Goal: Information Seeking & Learning: Compare options

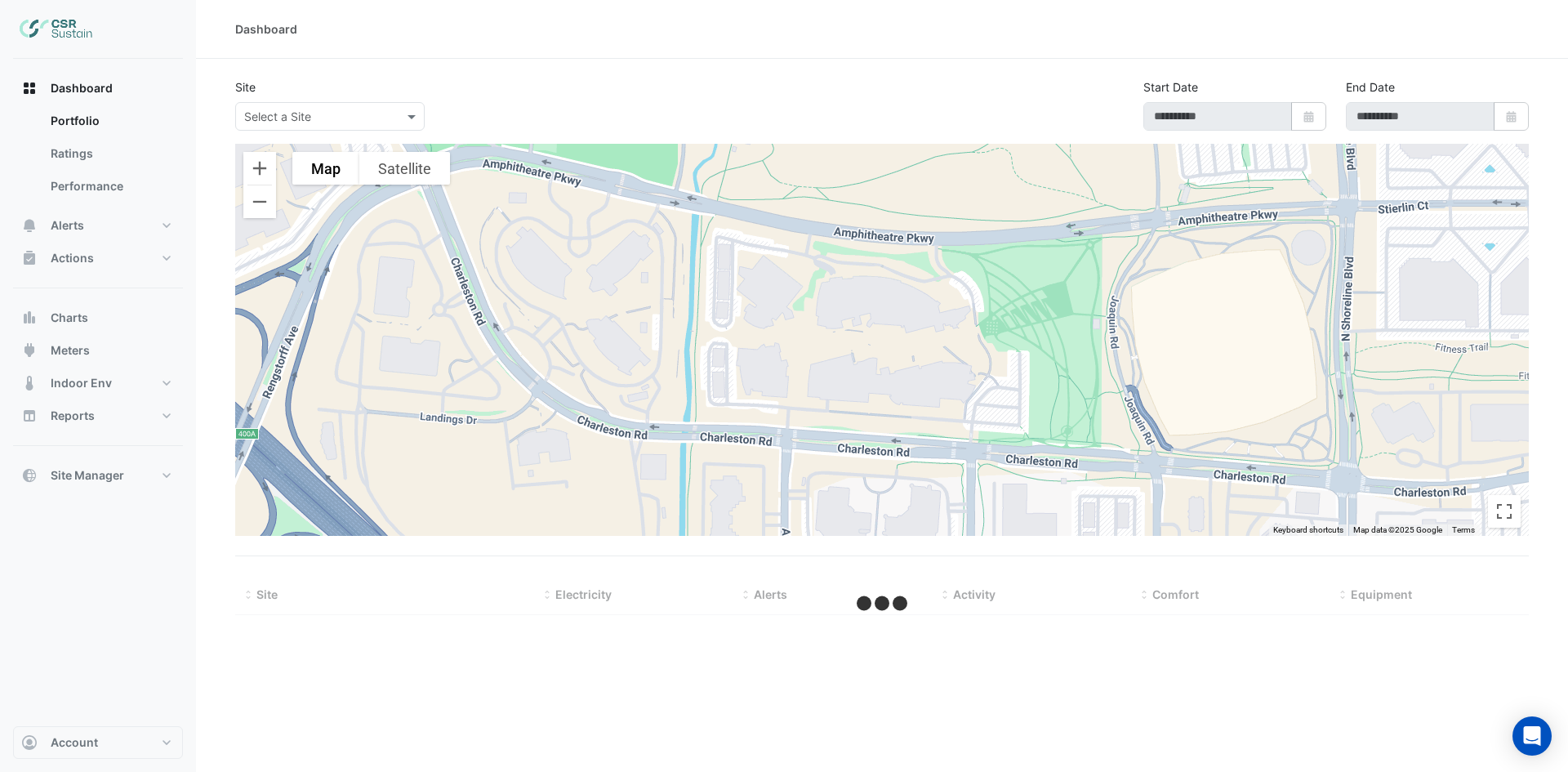
type input "**********"
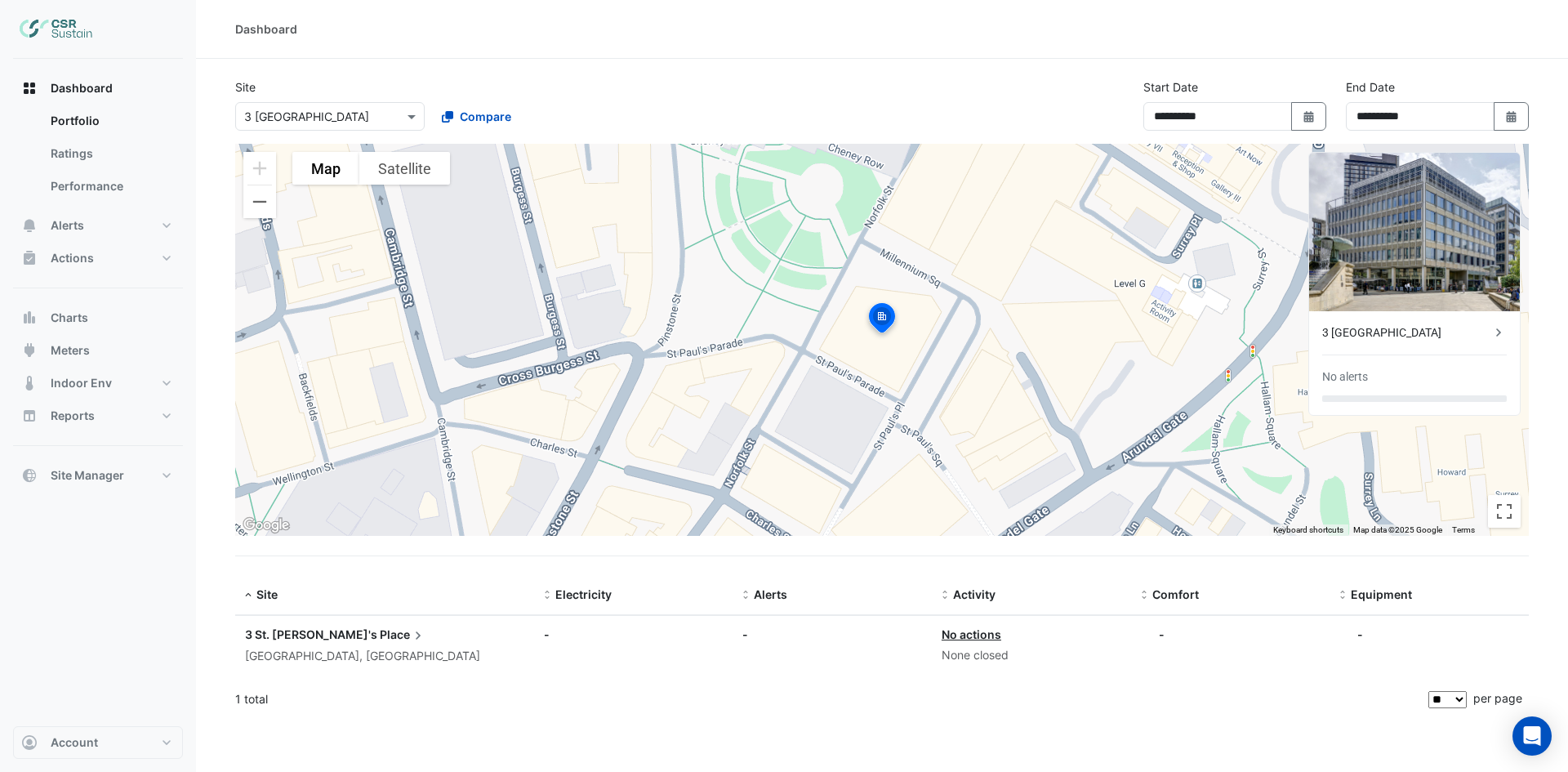
click at [1364, 326] on div "3 [GEOGRAPHIC_DATA]" at bounding box center [1406, 333] width 168 height 18
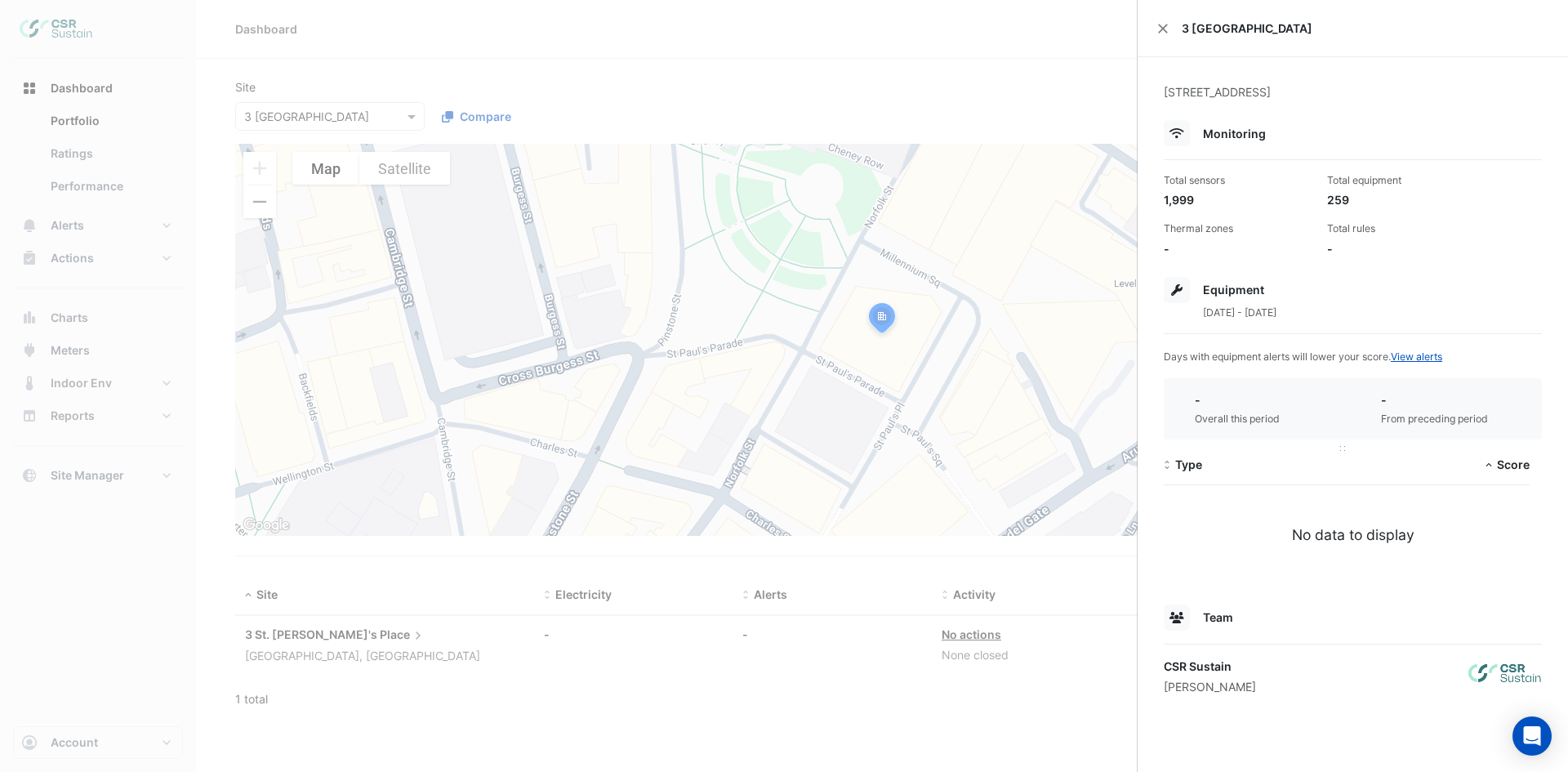
click at [1188, 462] on span "Type" at bounding box center [1188, 465] width 27 height 14
click at [1487, 464] on span at bounding box center [1489, 465] width 12 height 13
click at [1433, 353] on link "View alerts" at bounding box center [1416, 356] width 52 height 13
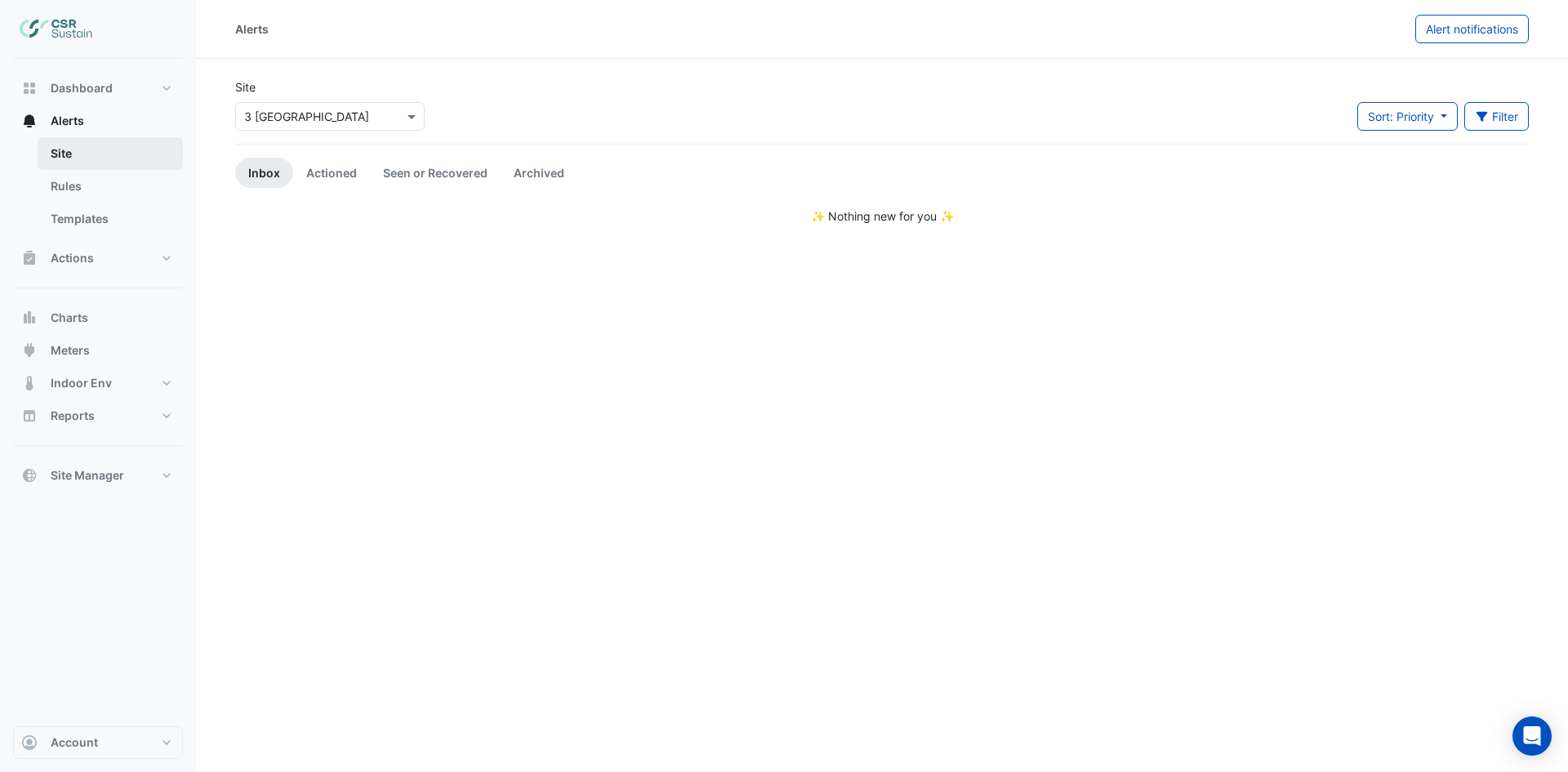
click at [67, 146] on link "Site" at bounding box center [109, 153] width 145 height 32
click at [59, 148] on link "Site" at bounding box center [109, 153] width 145 height 32
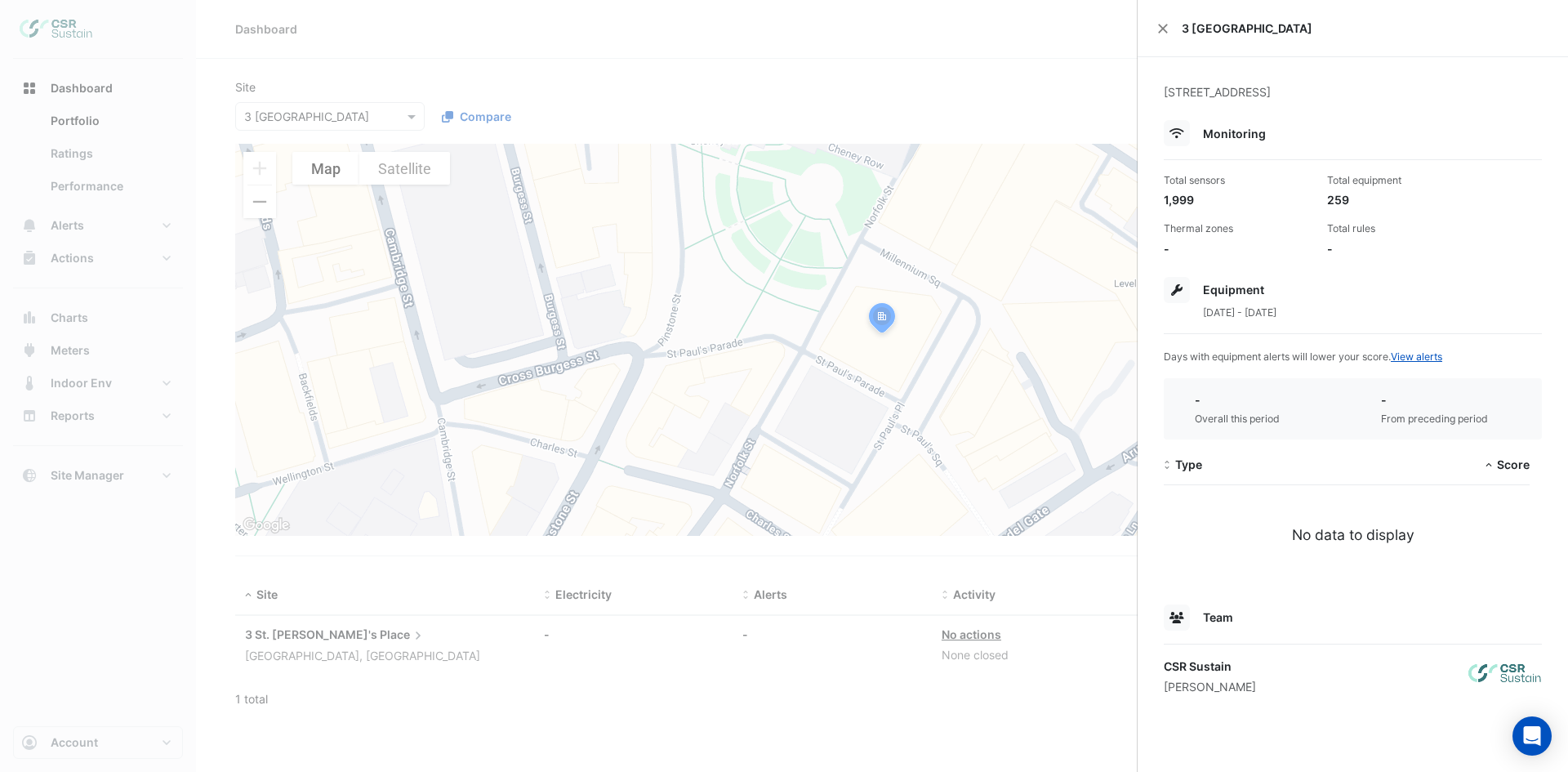
click at [898, 29] on ngb-offcanvas-backdrop at bounding box center [784, 386] width 1568 height 772
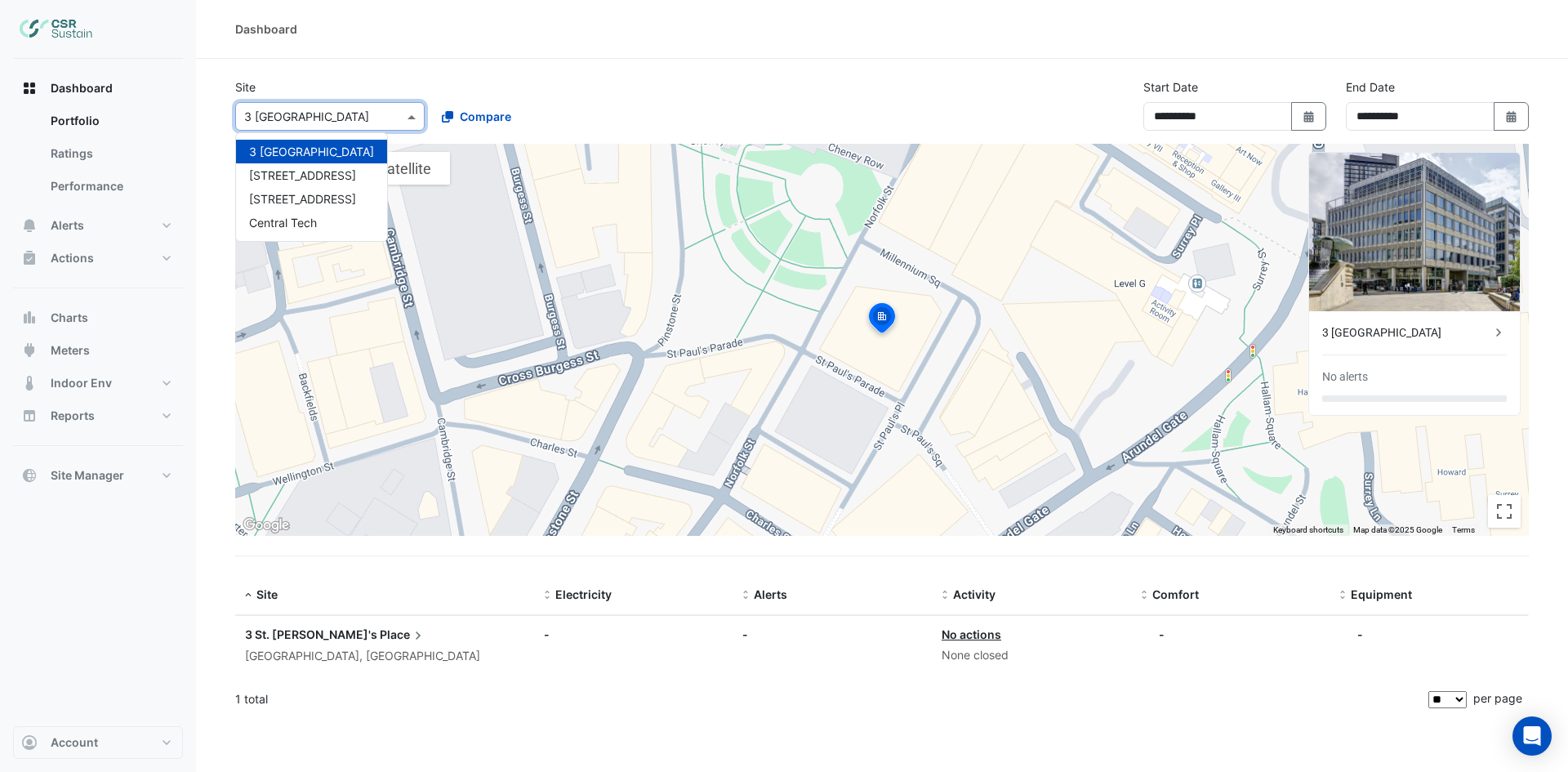
click at [331, 114] on input "text" at bounding box center [313, 117] width 139 height 18
click at [301, 201] on span "[STREET_ADDRESS]" at bounding box center [302, 199] width 107 height 14
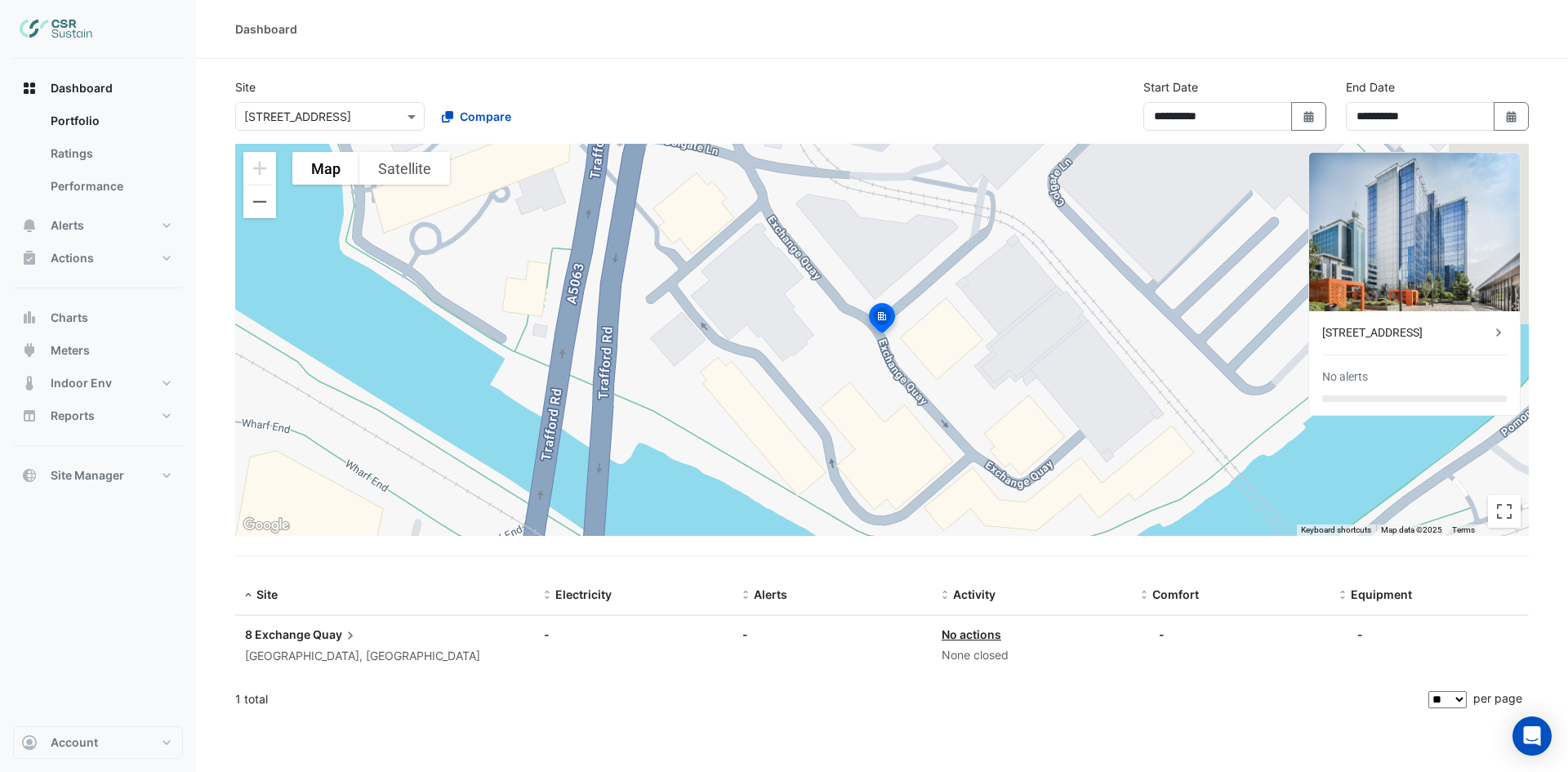
click at [1434, 331] on div "[STREET_ADDRESS]" at bounding box center [1406, 333] width 168 height 18
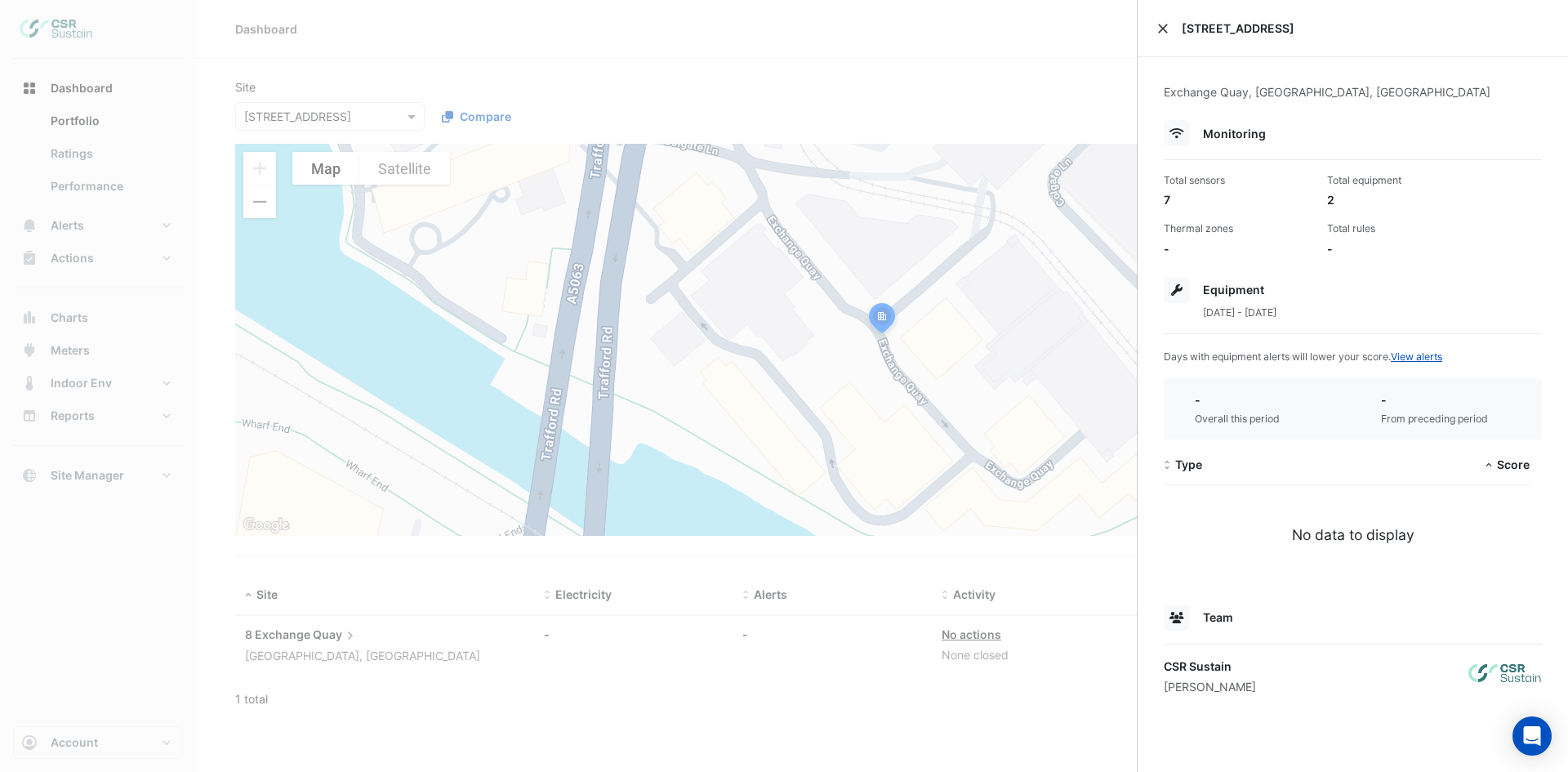
click at [1163, 29] on button "Close" at bounding box center [1163, 28] width 12 height 12
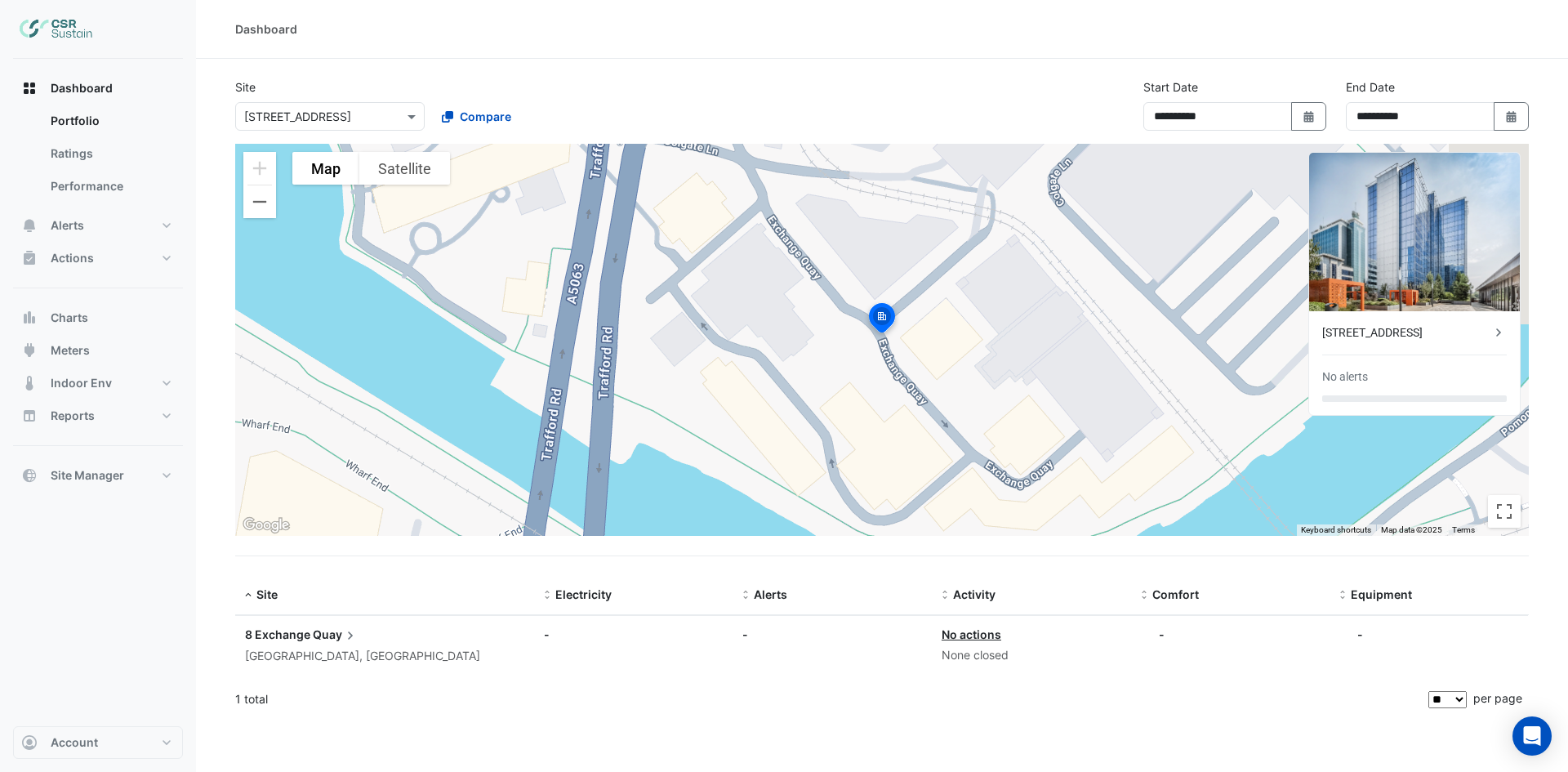
click at [340, 111] on input "text" at bounding box center [313, 117] width 139 height 18
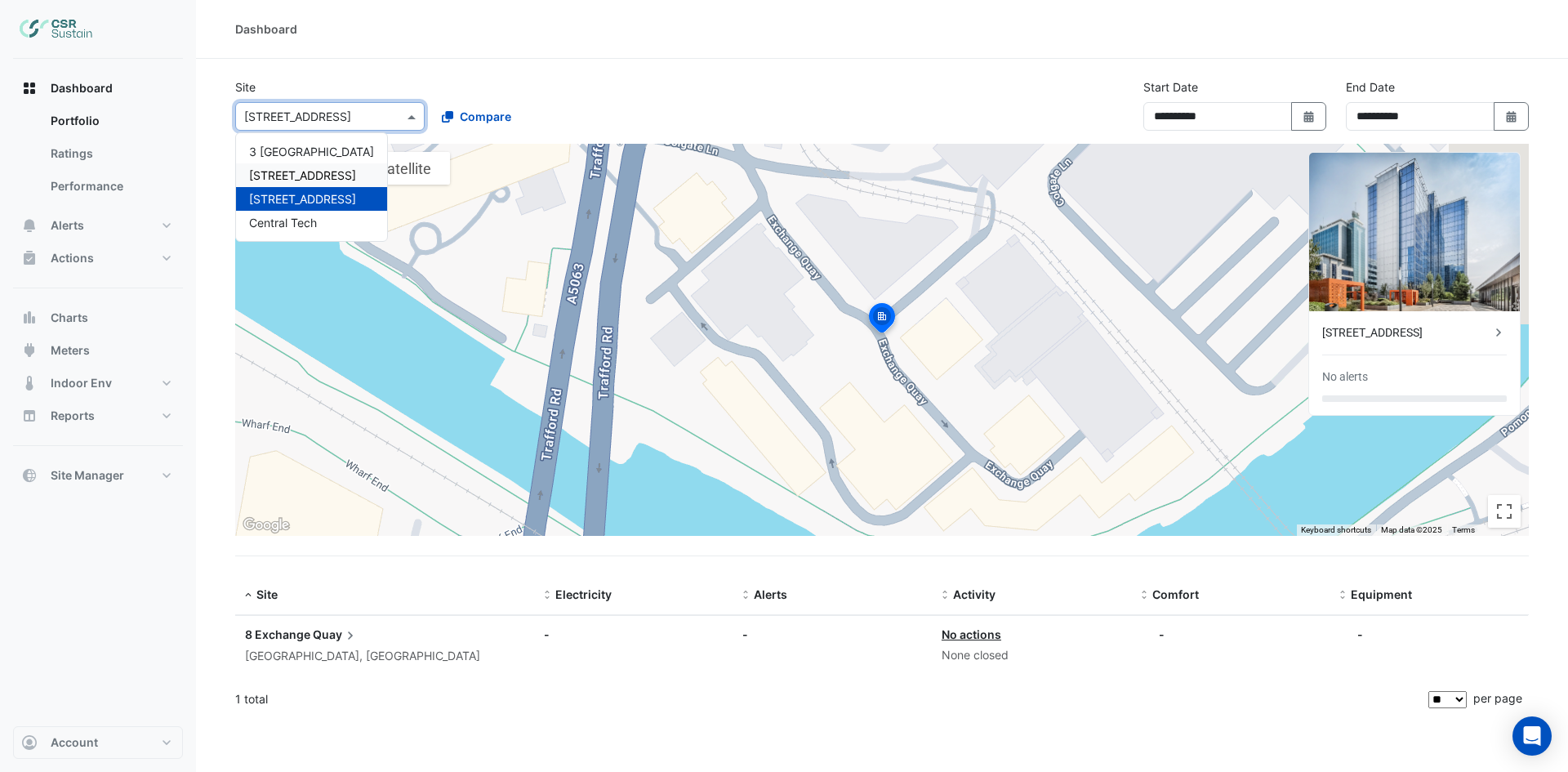
click at [276, 176] on span "[STREET_ADDRESS]" at bounding box center [302, 175] width 107 height 14
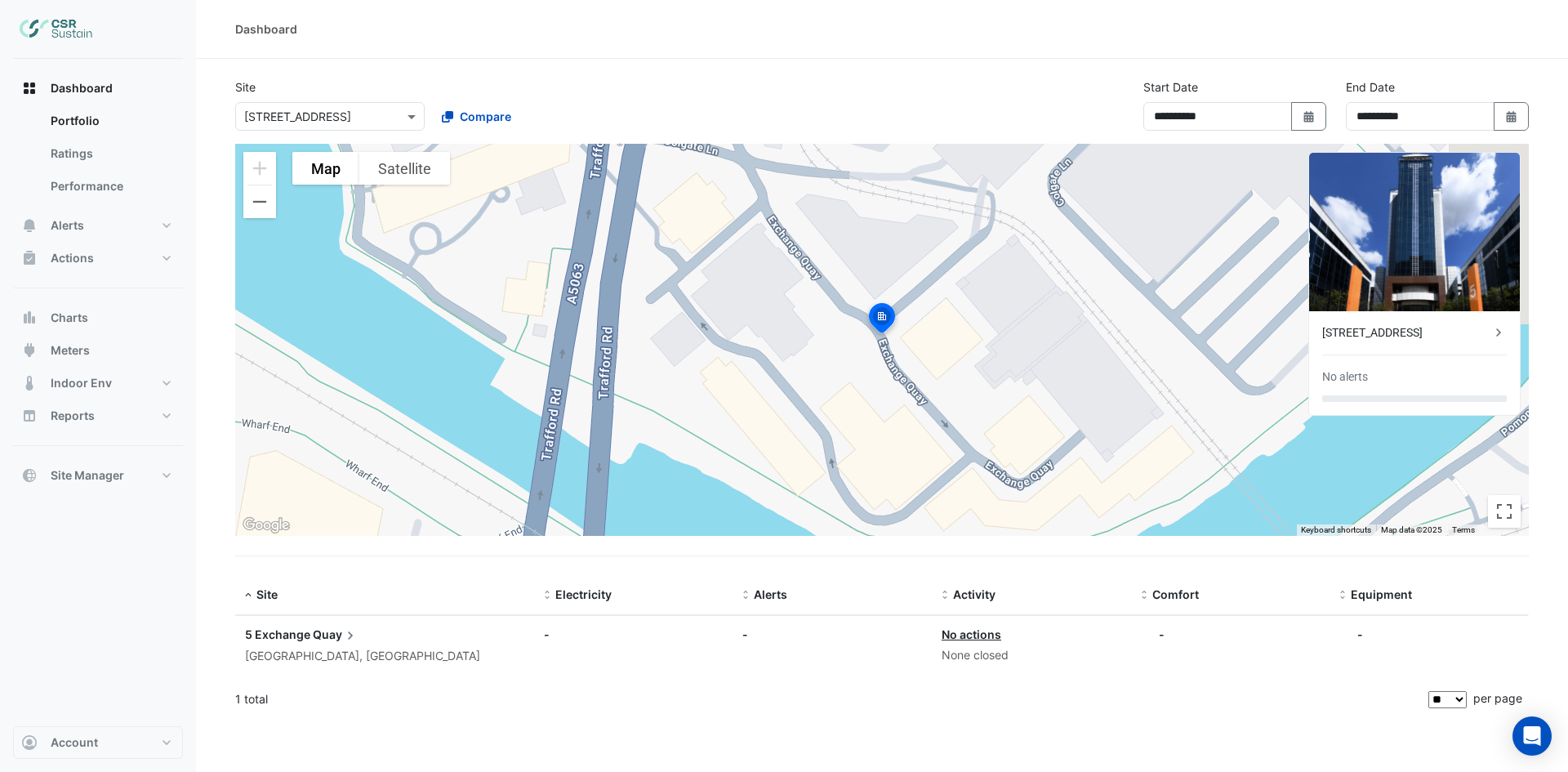
click at [1393, 267] on img at bounding box center [1414, 231] width 211 height 158
click at [1342, 337] on div "[STREET_ADDRESS]" at bounding box center [1406, 333] width 168 height 18
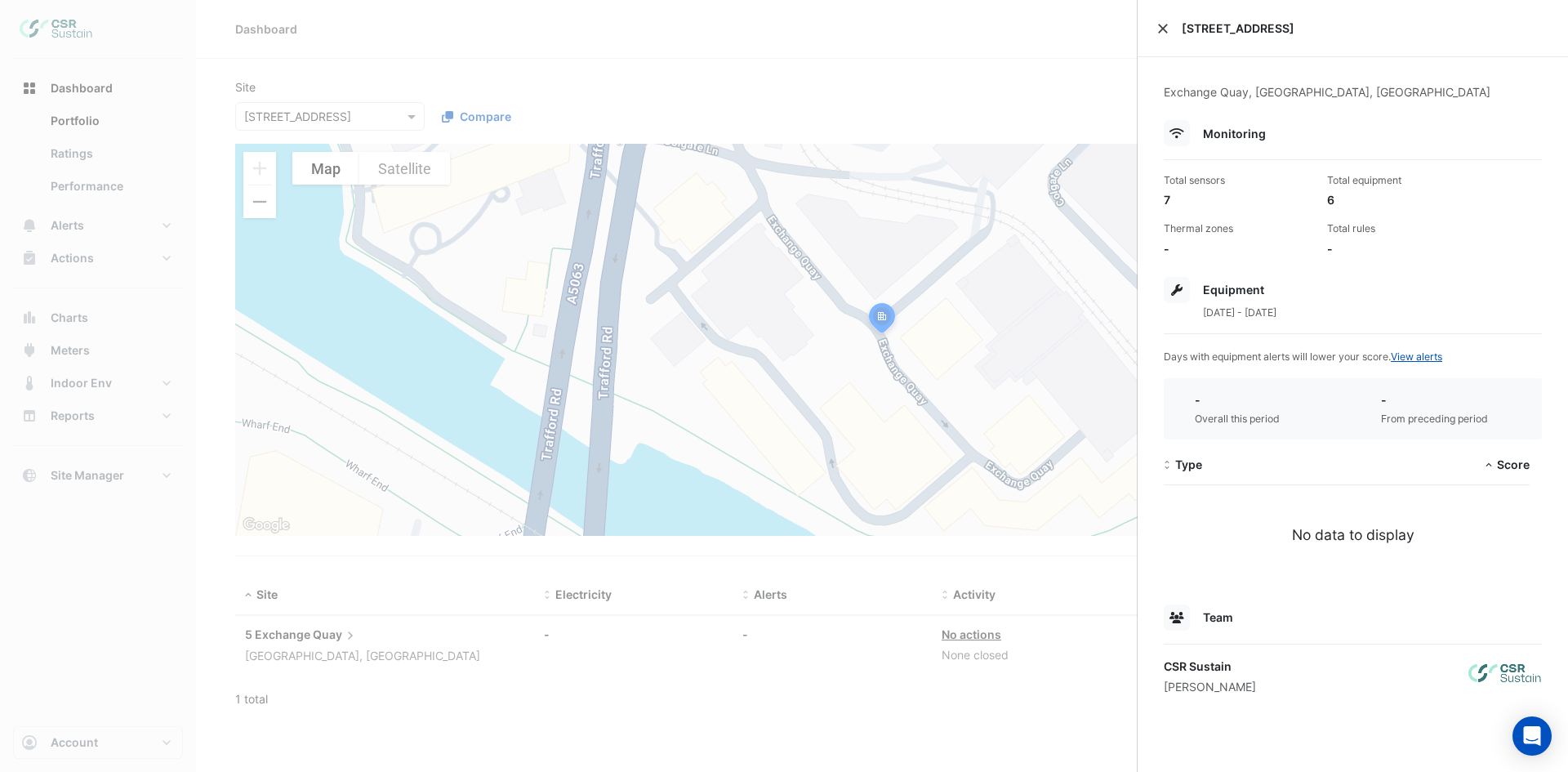
click at [1157, 28] on button "Close" at bounding box center [1163, 28] width 12 height 12
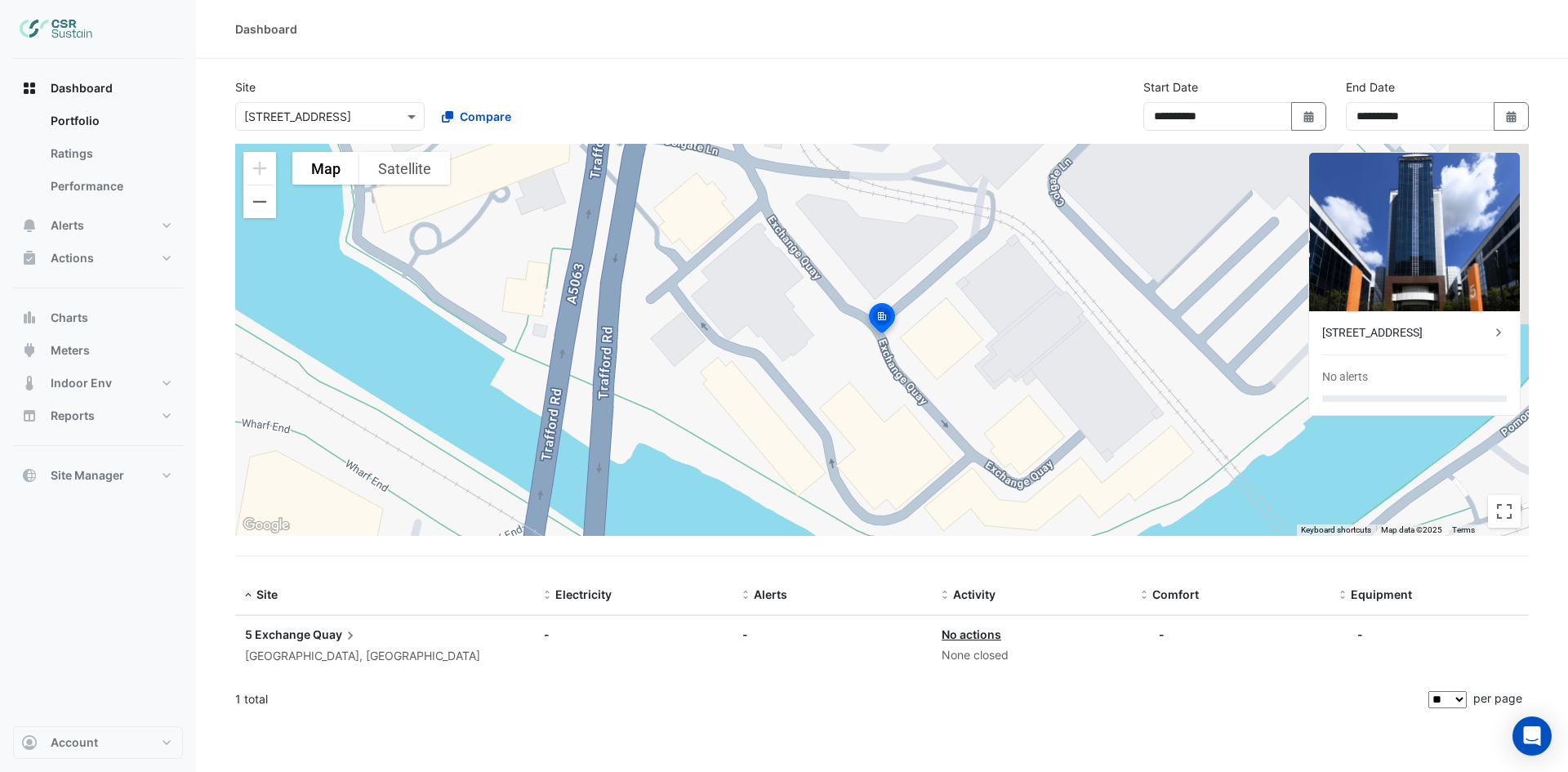
click at [293, 118] on input "text" at bounding box center [313, 117] width 139 height 18
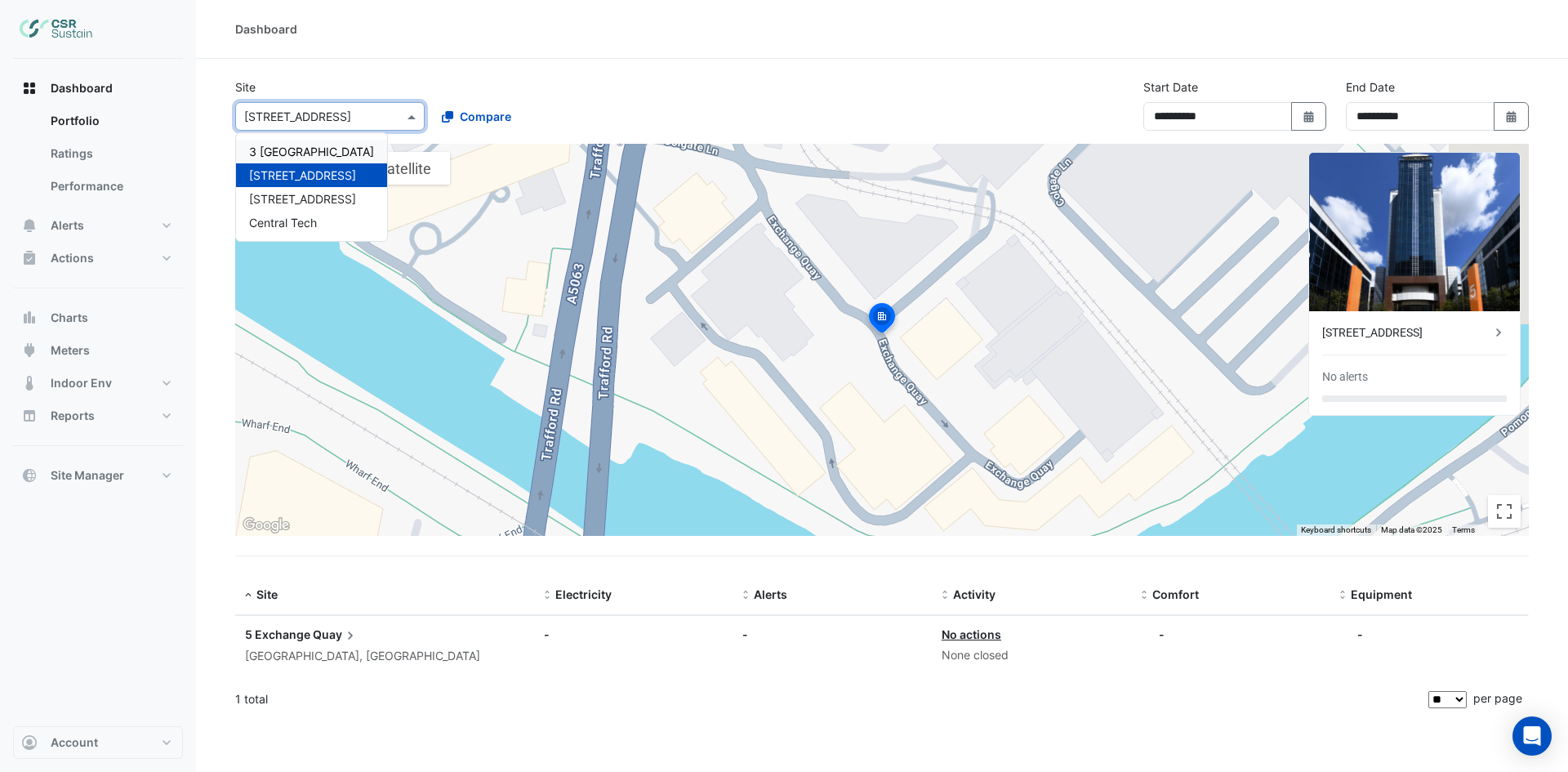
click at [281, 154] on span "3 [GEOGRAPHIC_DATA]" at bounding box center [311, 151] width 125 height 14
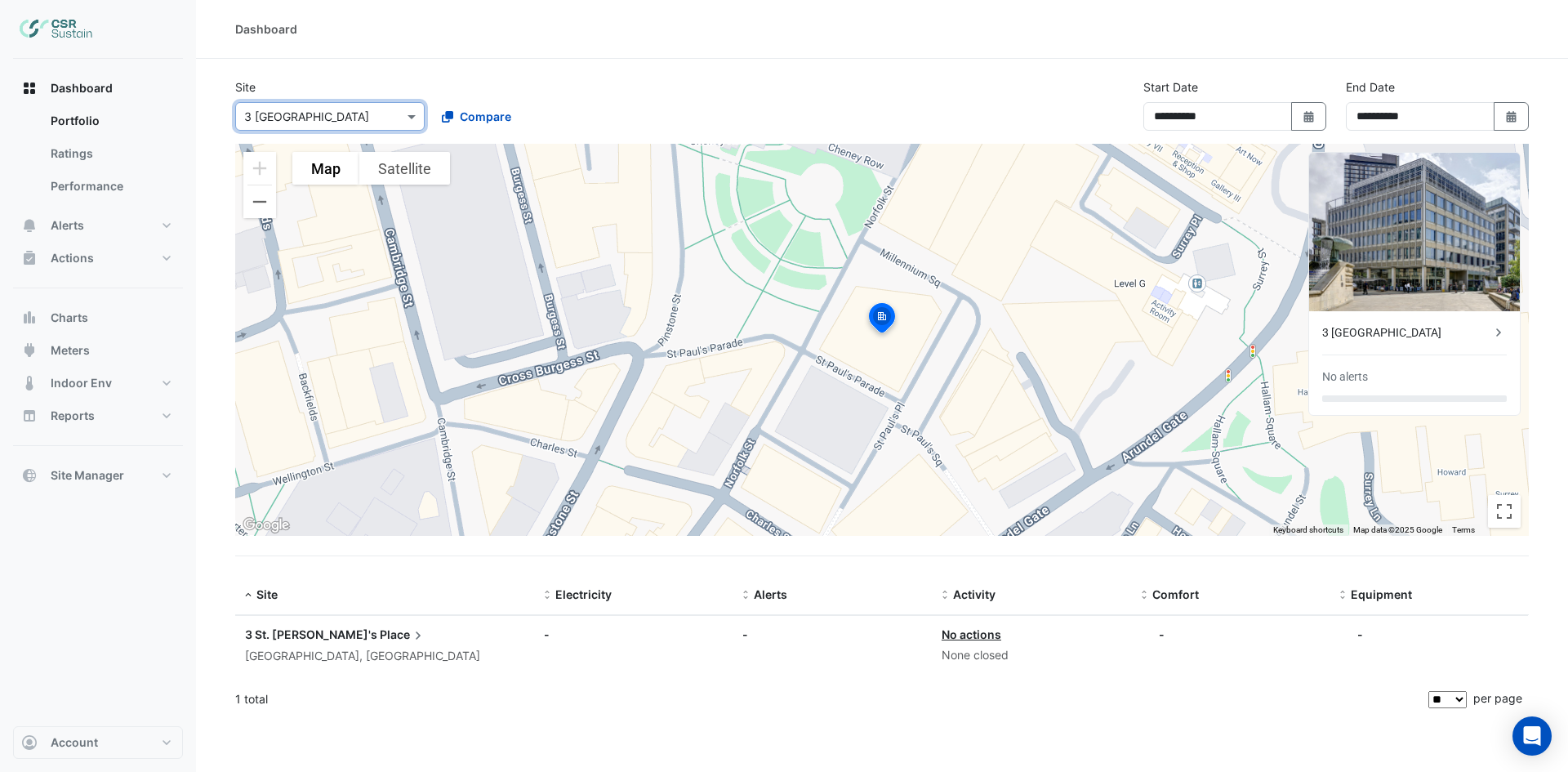
click at [1370, 267] on img at bounding box center [1414, 231] width 211 height 158
click at [1354, 333] on div "3 [GEOGRAPHIC_DATA]" at bounding box center [1406, 333] width 168 height 18
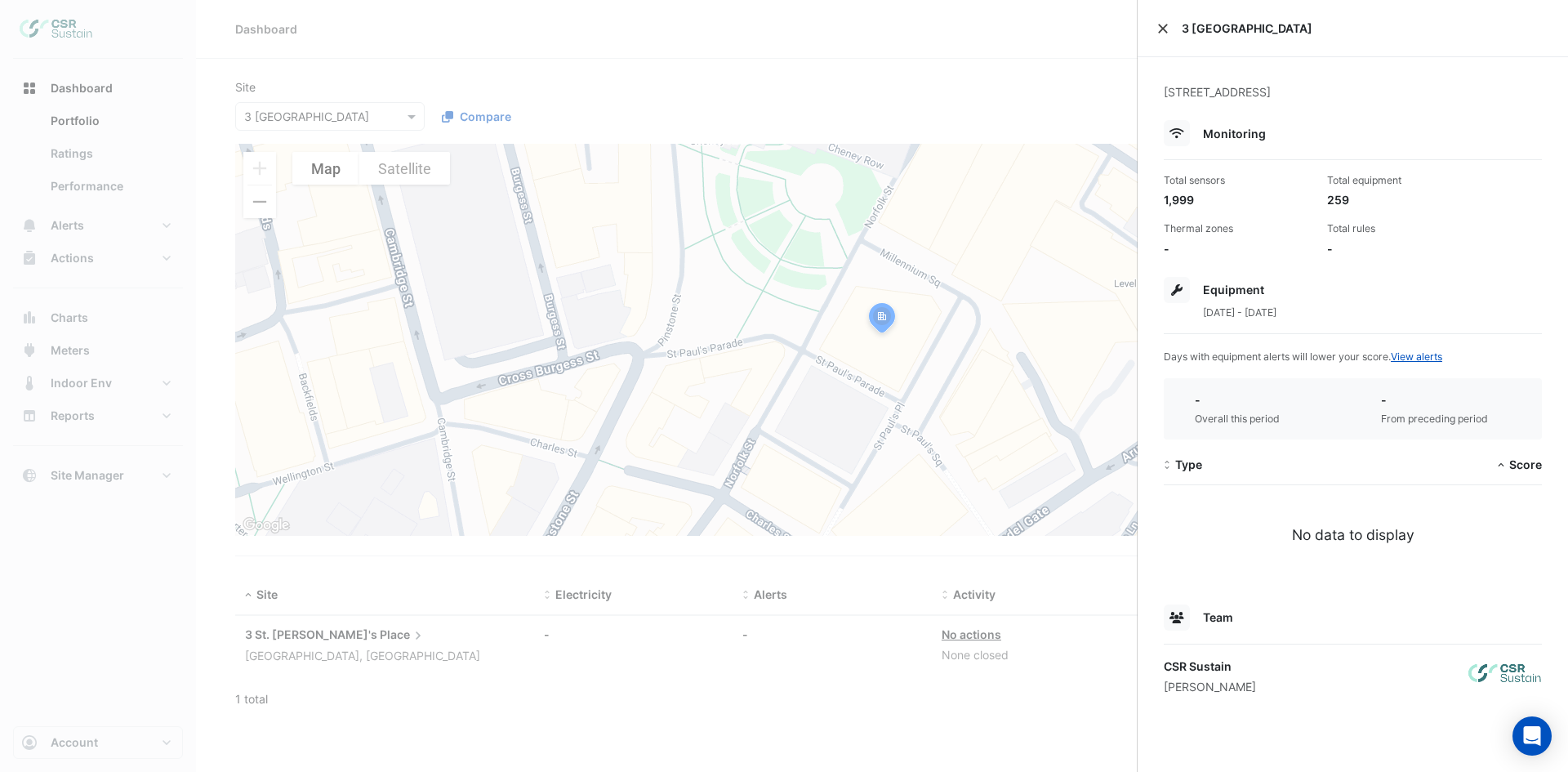
click at [1158, 27] on button "Close" at bounding box center [1163, 28] width 12 height 12
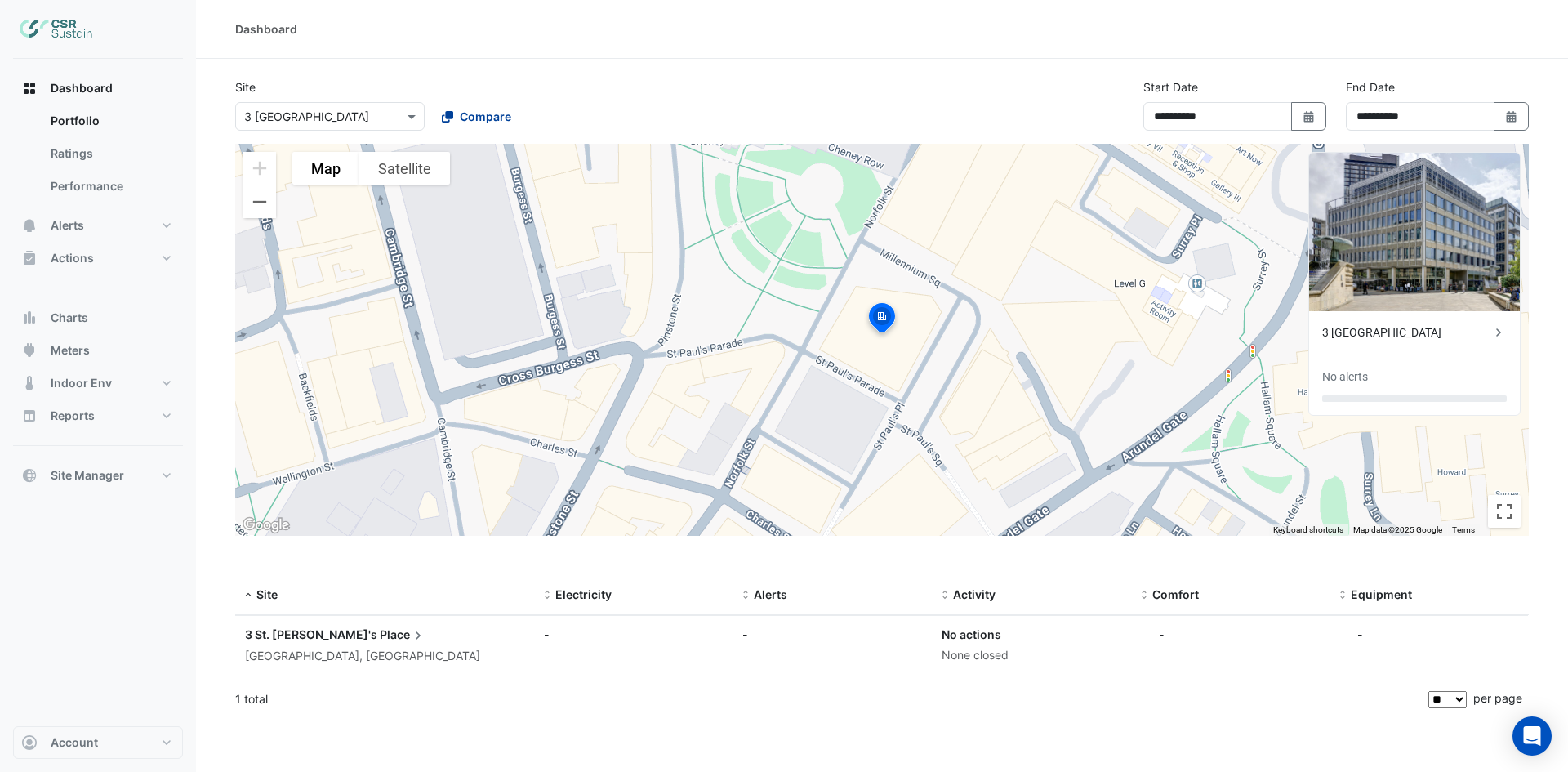
click at [483, 110] on span "Compare" at bounding box center [485, 116] width 52 height 18
click at [484, 193] on span "[STREET_ADDRESS]" at bounding box center [499, 199] width 107 height 14
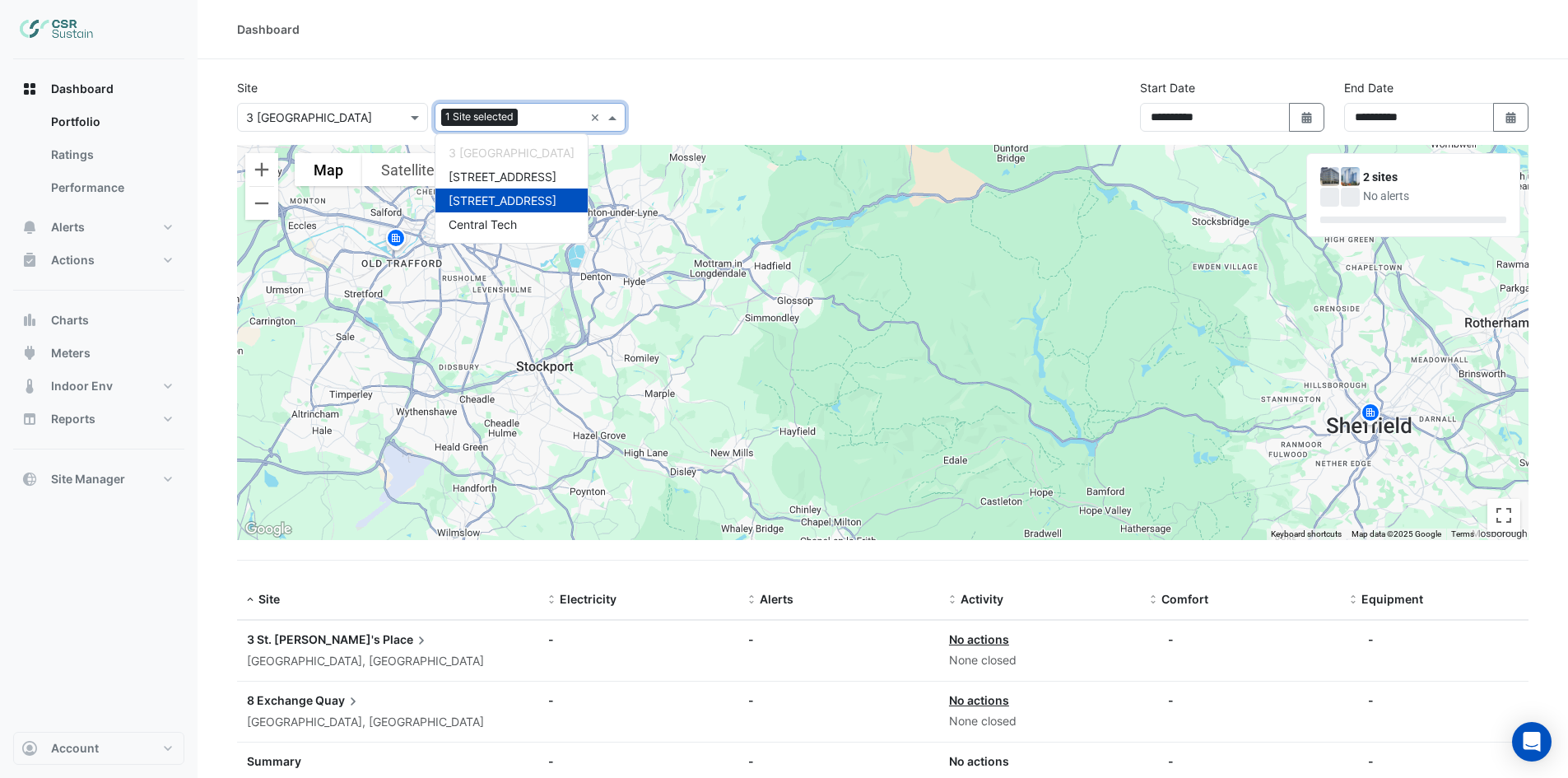
click at [917, 68] on section "**********" at bounding box center [882, 442] width 1370 height 765
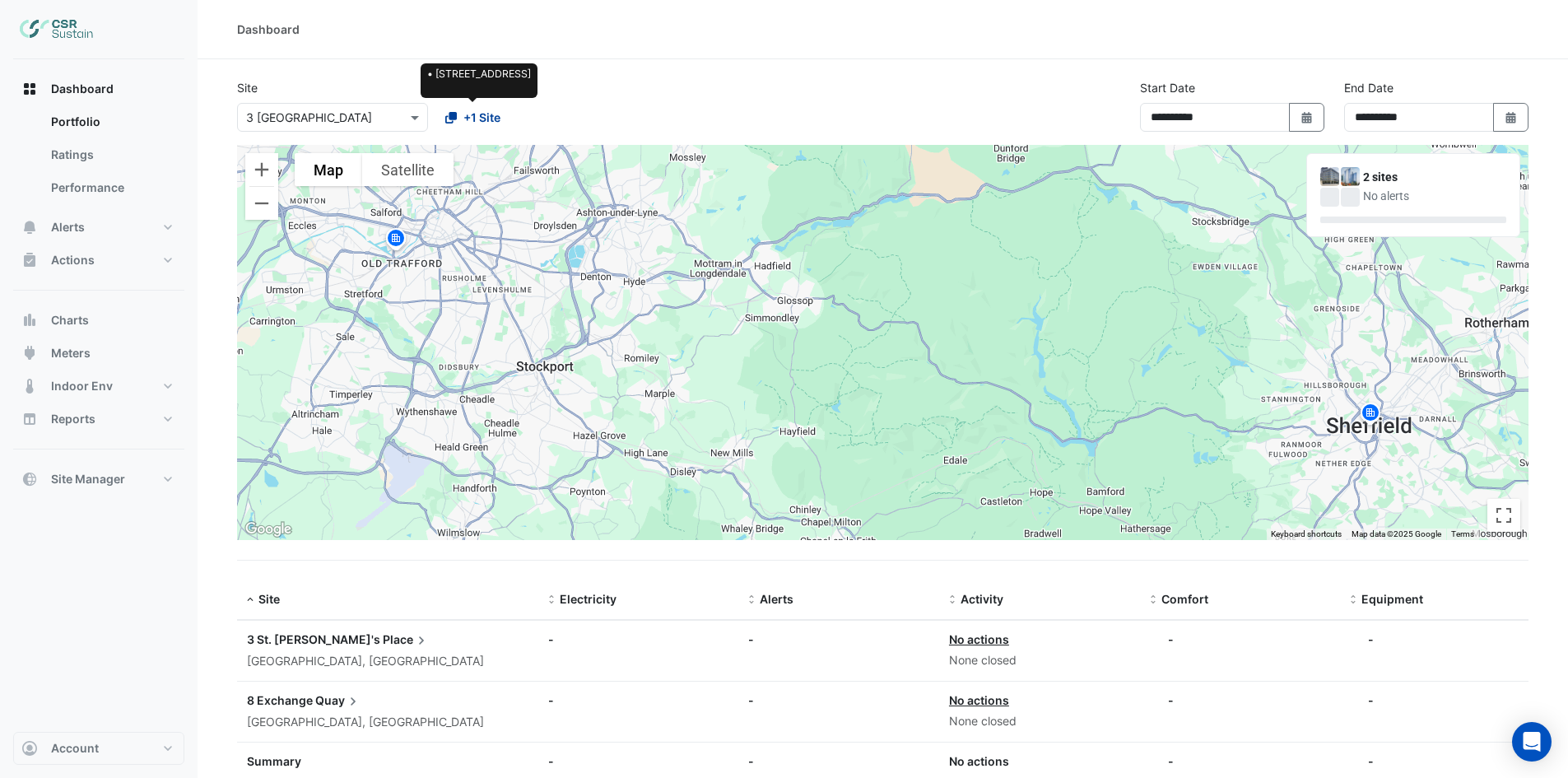
click at [485, 116] on span "+1 Site" at bounding box center [482, 117] width 37 height 18
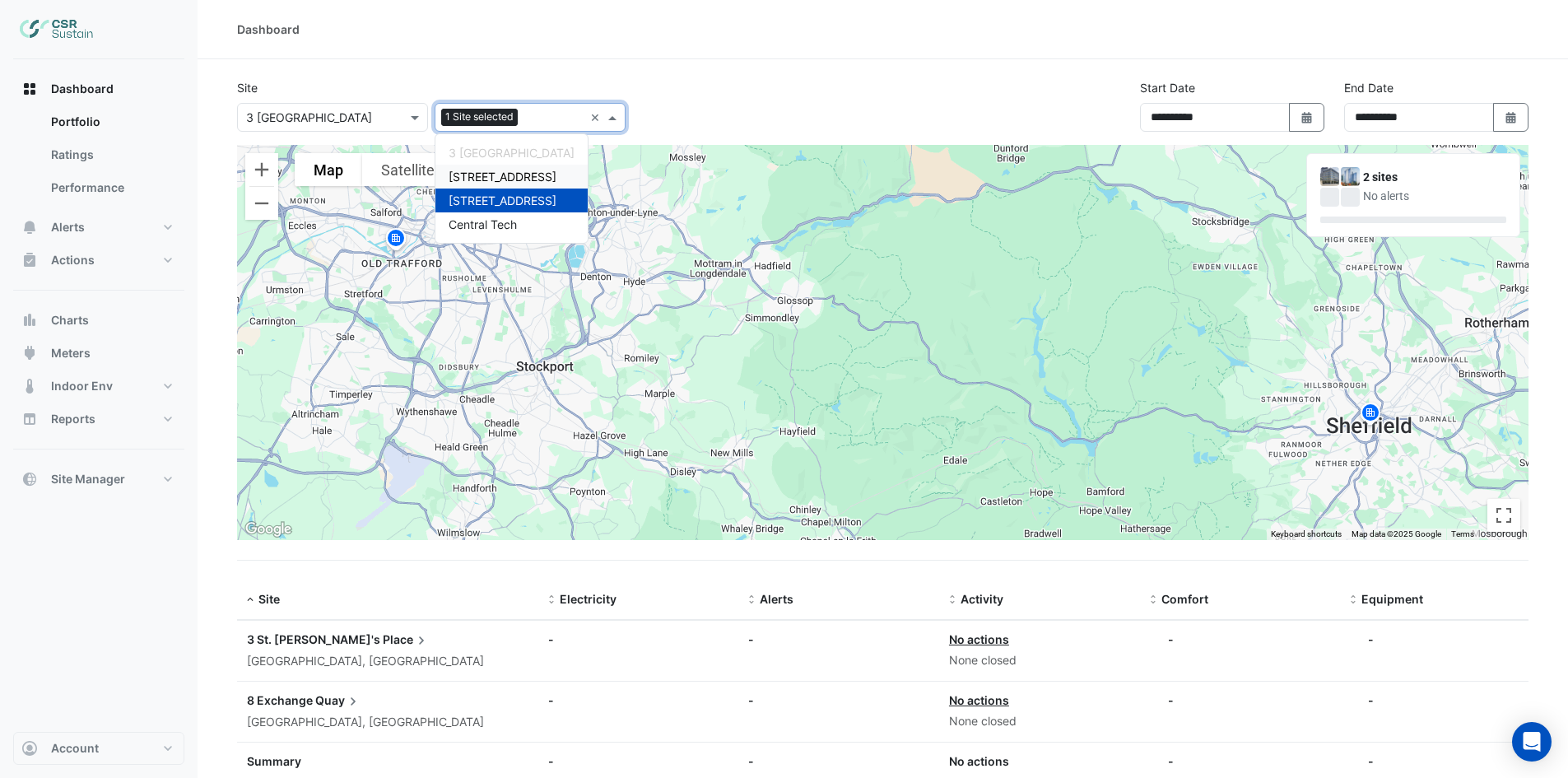
click at [496, 175] on span "[STREET_ADDRESS]" at bounding box center [503, 176] width 108 height 14
click at [879, 76] on section "**********" at bounding box center [882, 472] width 1370 height 826
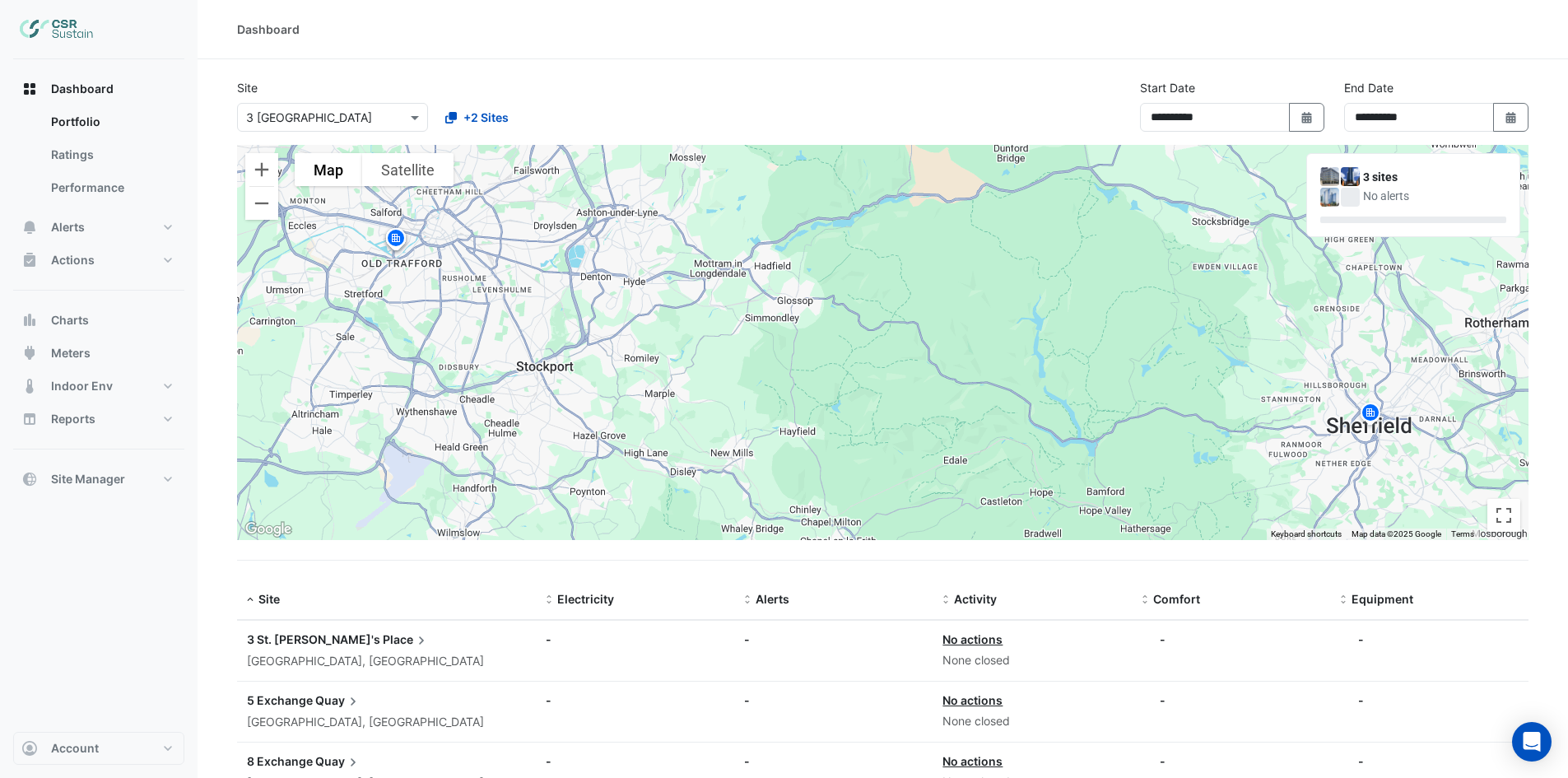
click at [1336, 187] on div at bounding box center [1340, 187] width 39 height 39
click at [1417, 210] on div "3 sites No alerts" at bounding box center [1414, 195] width 212 height 83
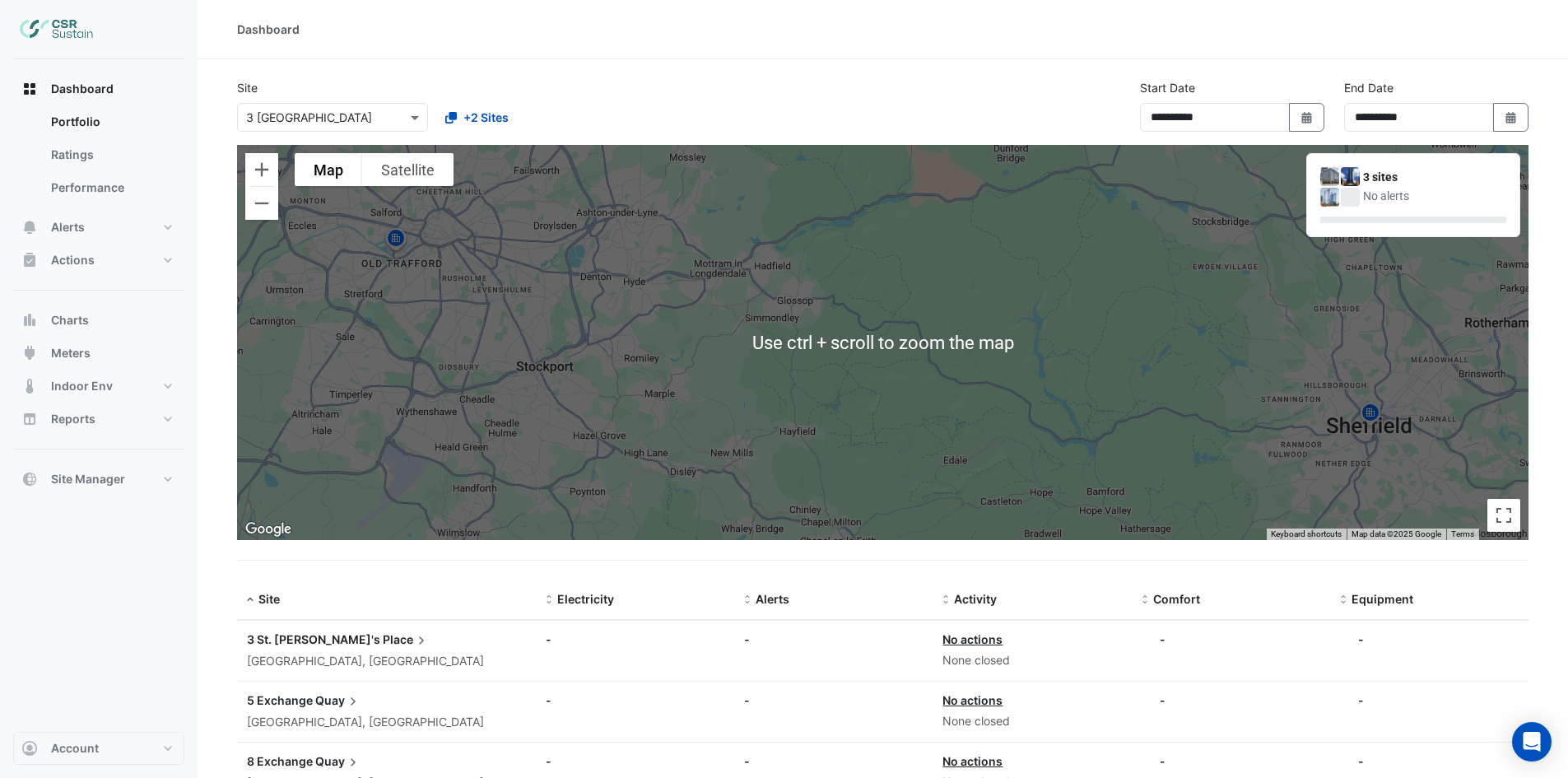
click at [812, 285] on div "To activate drag with keyboard, press Alt + Enter. Once in keyboard drag state,…" at bounding box center [882, 342] width 1292 height 395
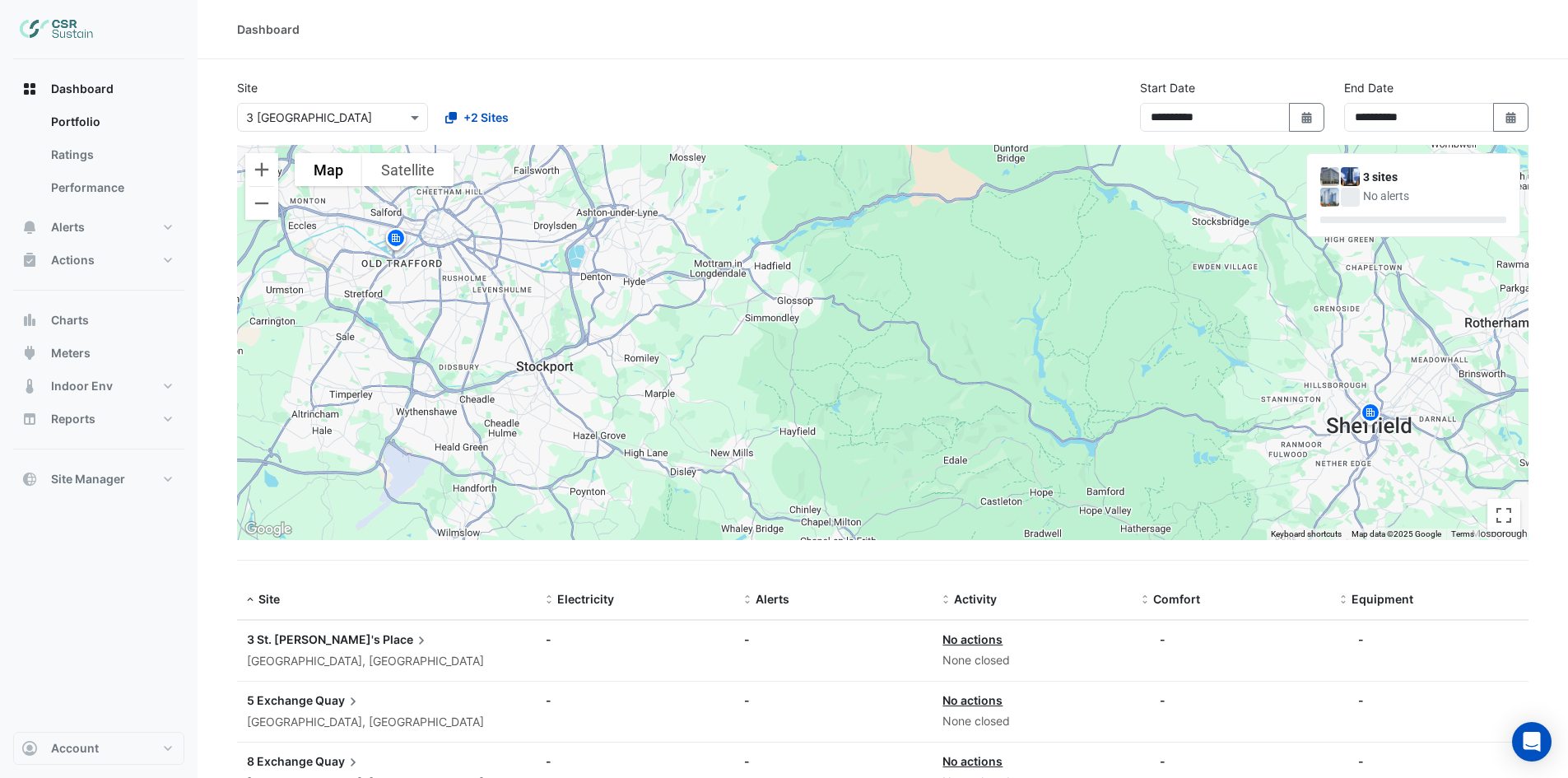
click at [376, 118] on input "text" at bounding box center [316, 118] width 140 height 18
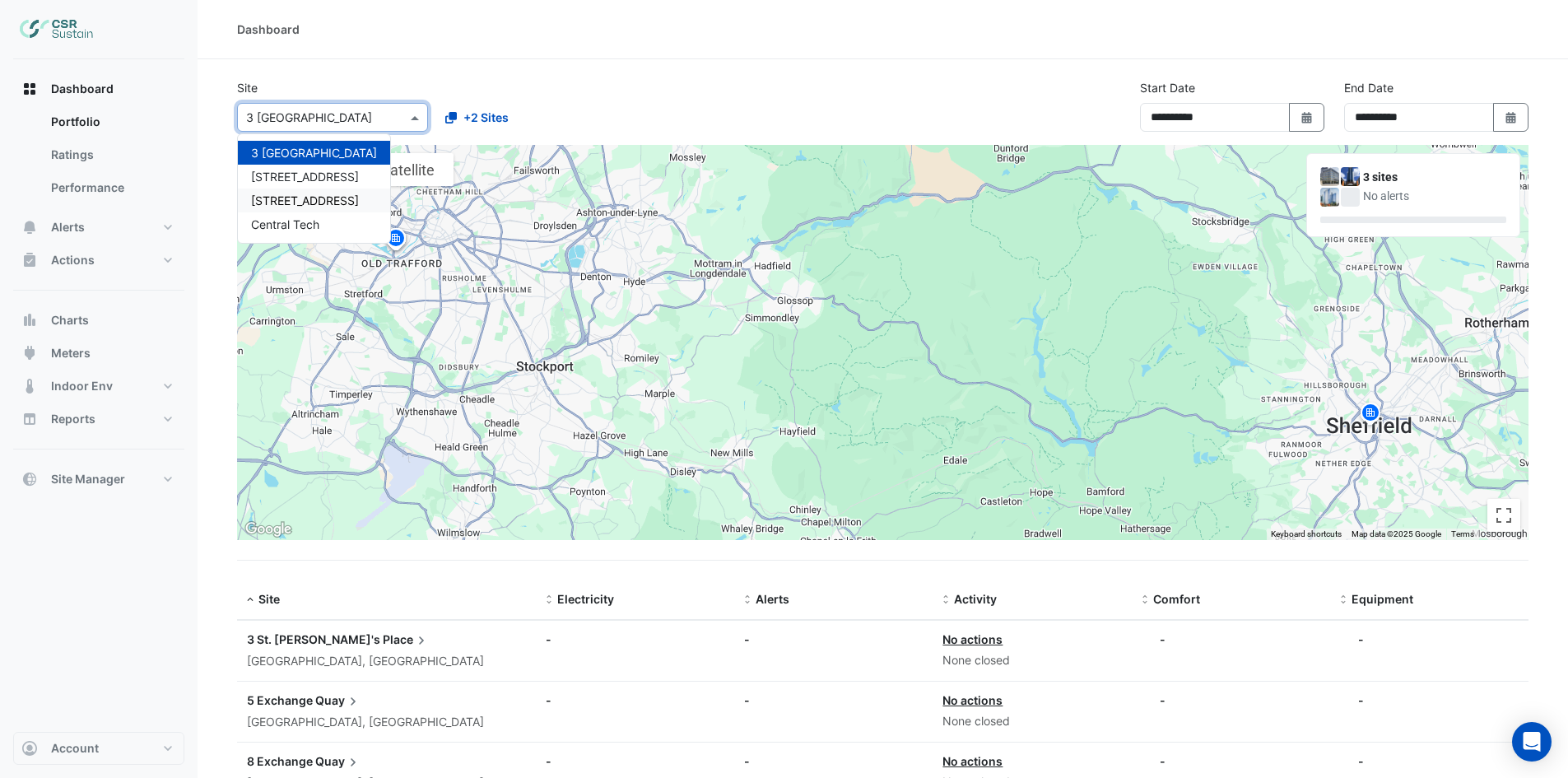
click at [280, 193] on div "[STREET_ADDRESS]" at bounding box center [314, 201] width 152 height 24
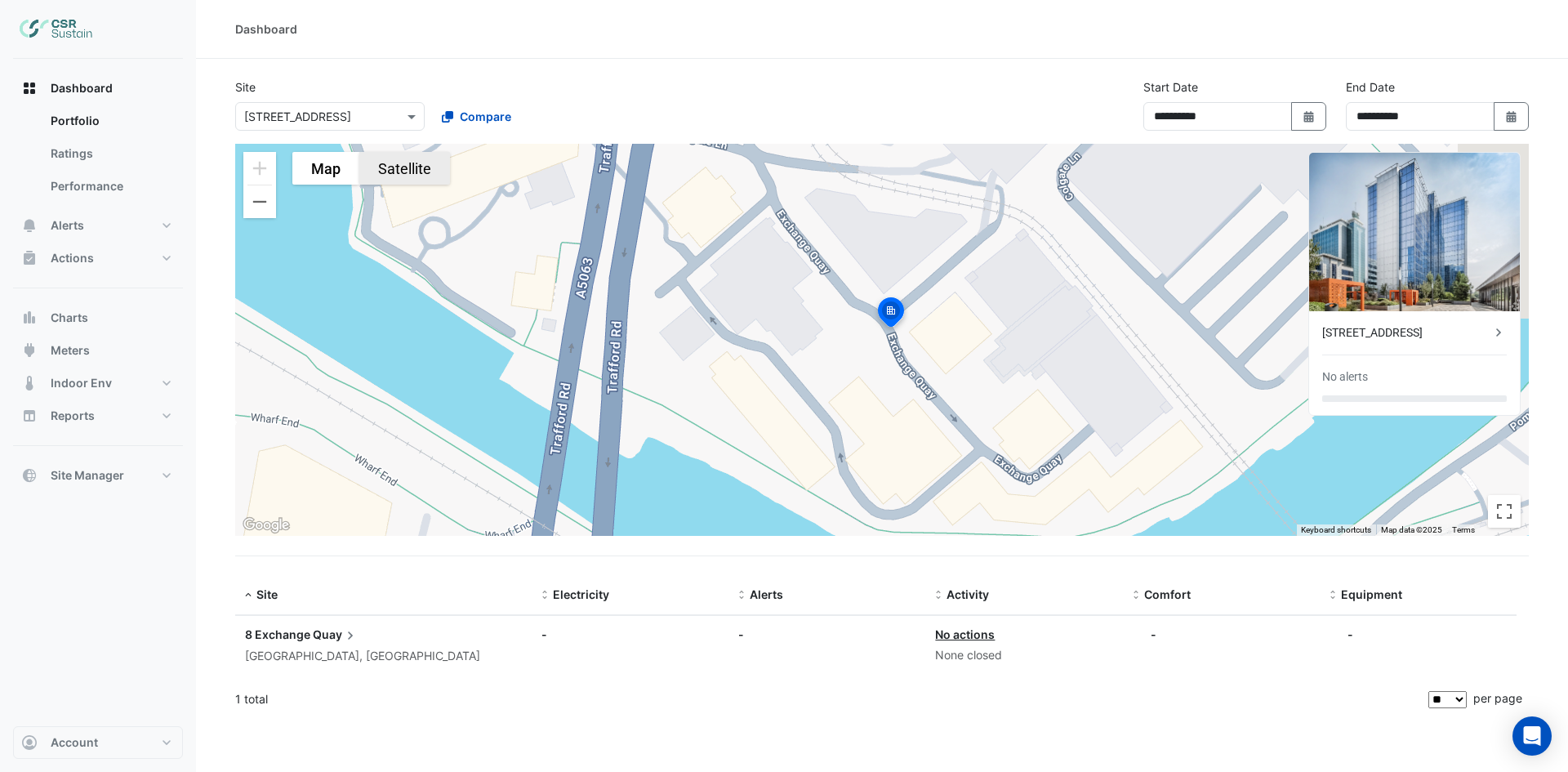
click at [424, 178] on button "Satellite" at bounding box center [404, 168] width 91 height 32
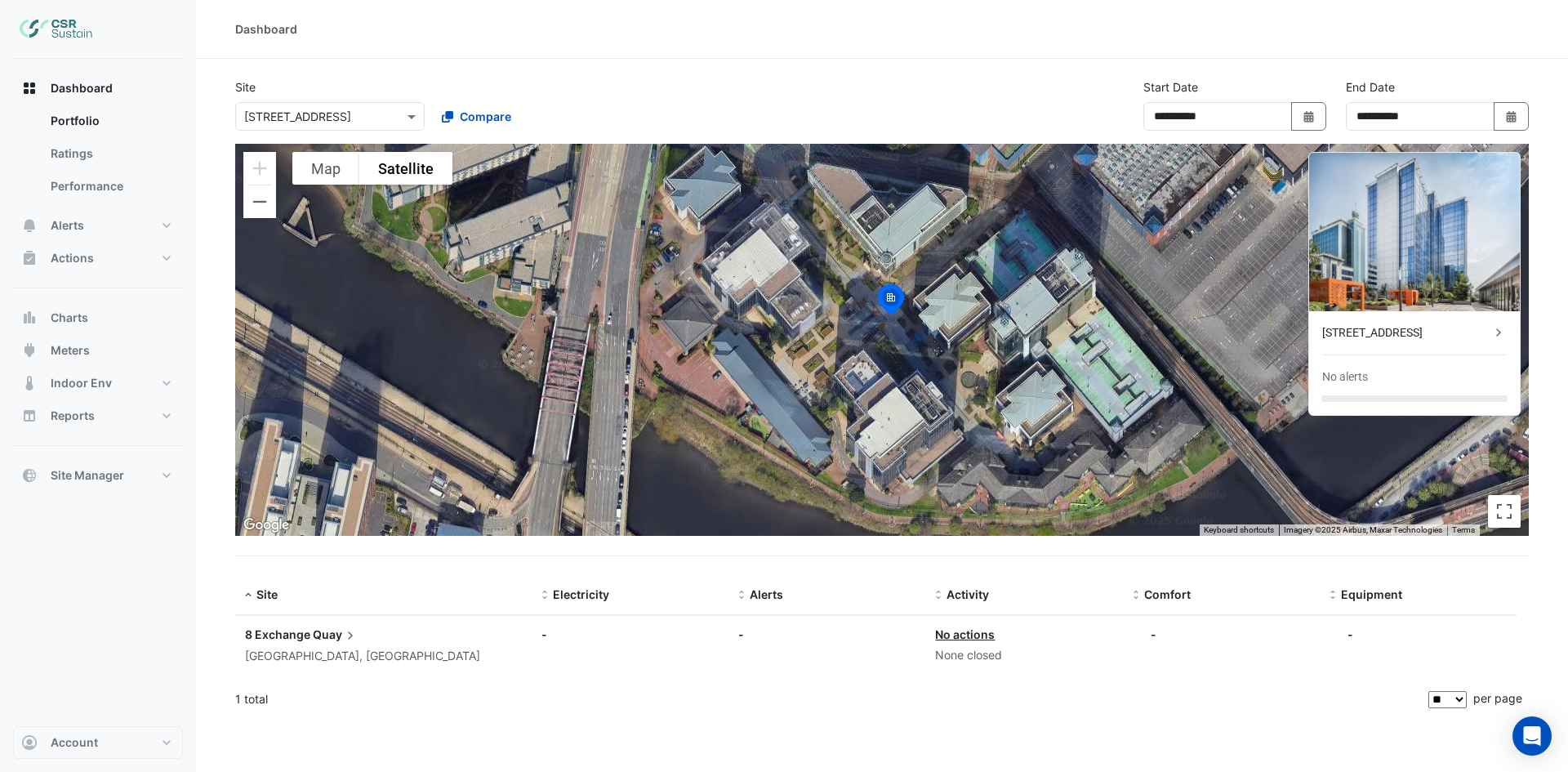
drag, startPoint x: 857, startPoint y: 388, endPoint x: 855, endPoint y: 375, distance: 13.2
click at [855, 375] on div "To activate drag with keyboard, press Alt + Enter. Once in keyboard drag state,…" at bounding box center [882, 340] width 1294 height 392
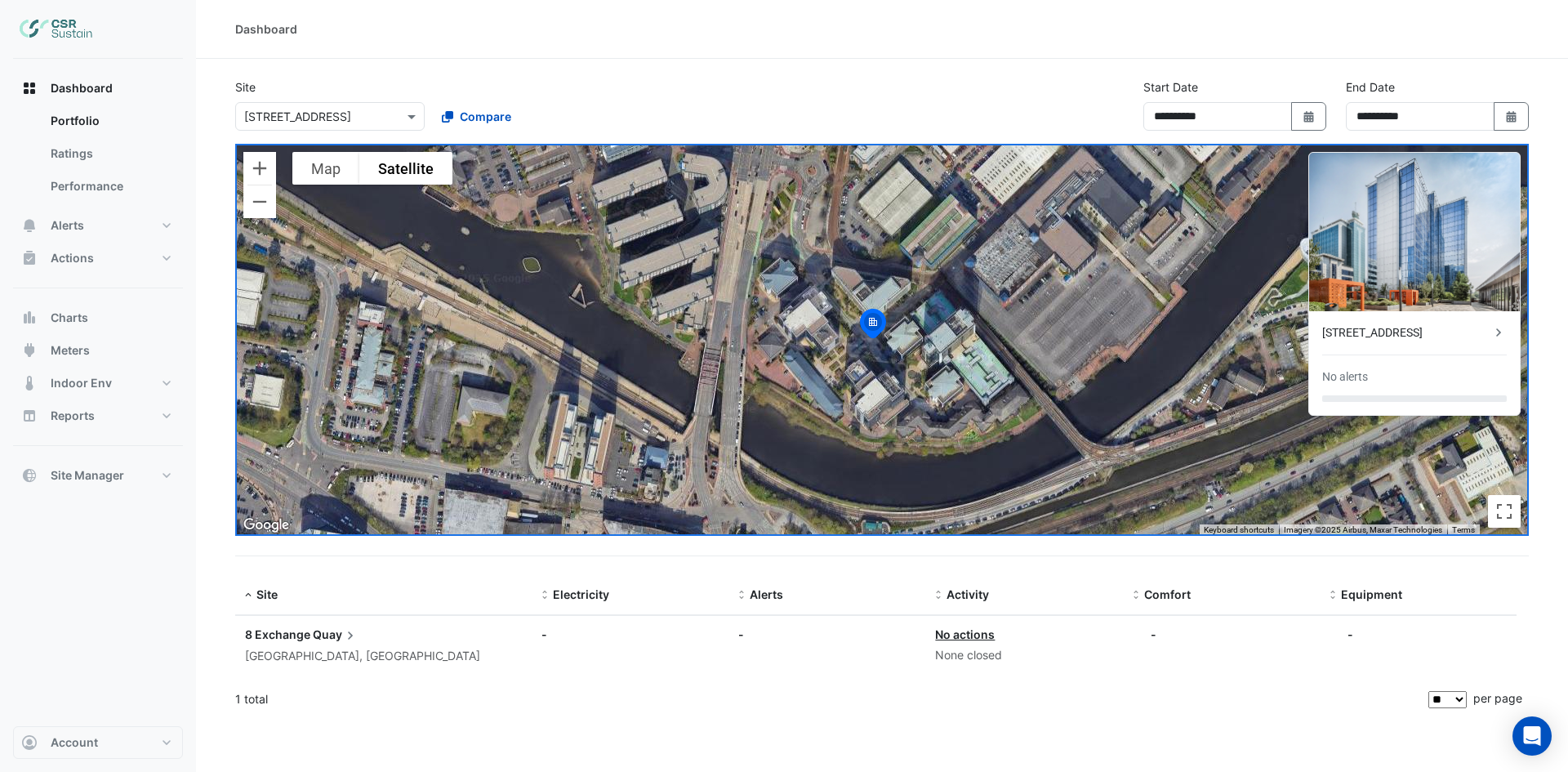
click at [323, 117] on input "text" at bounding box center [313, 117] width 139 height 18
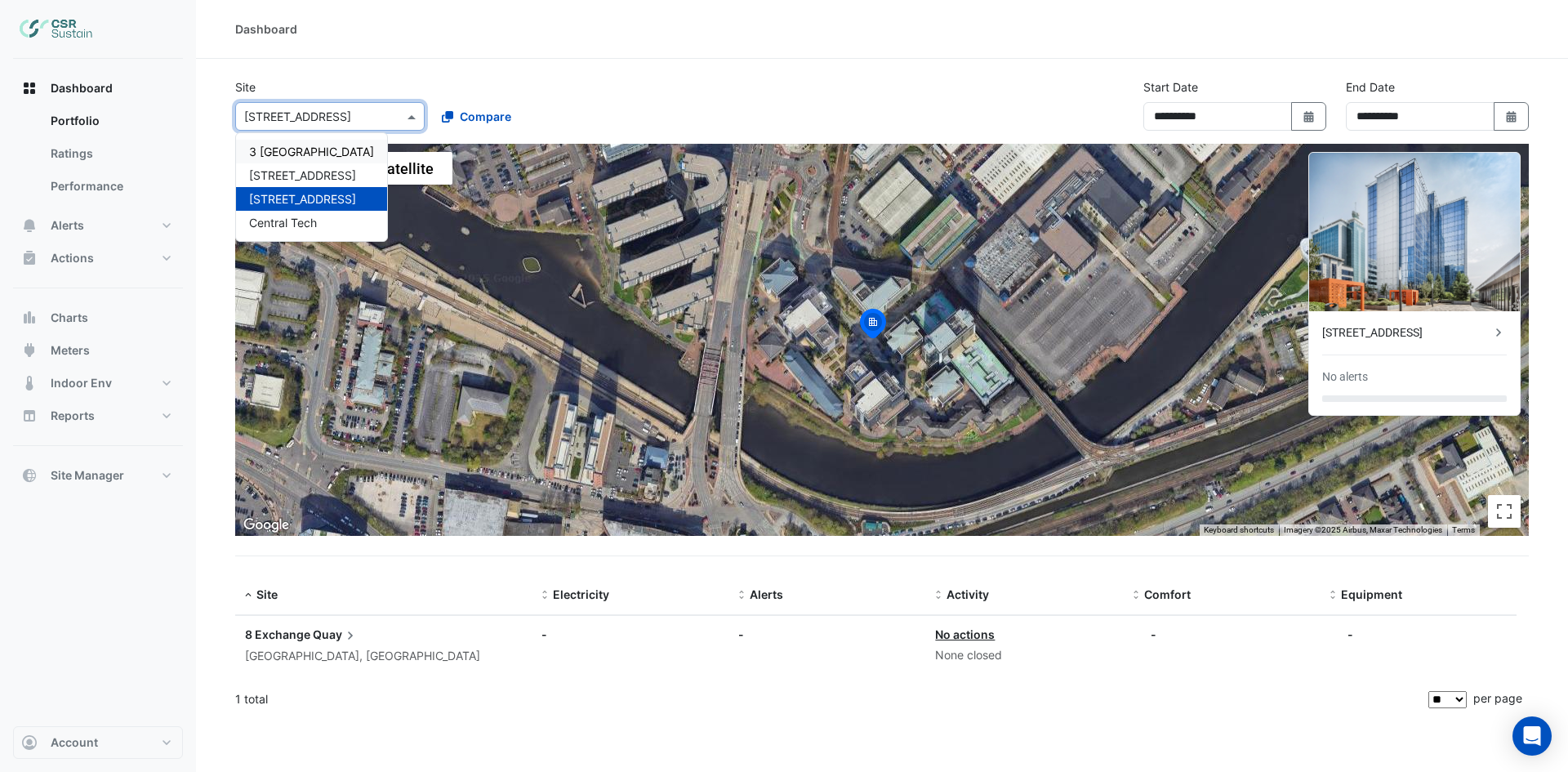
click at [278, 150] on span "3 [GEOGRAPHIC_DATA]" at bounding box center [311, 151] width 125 height 14
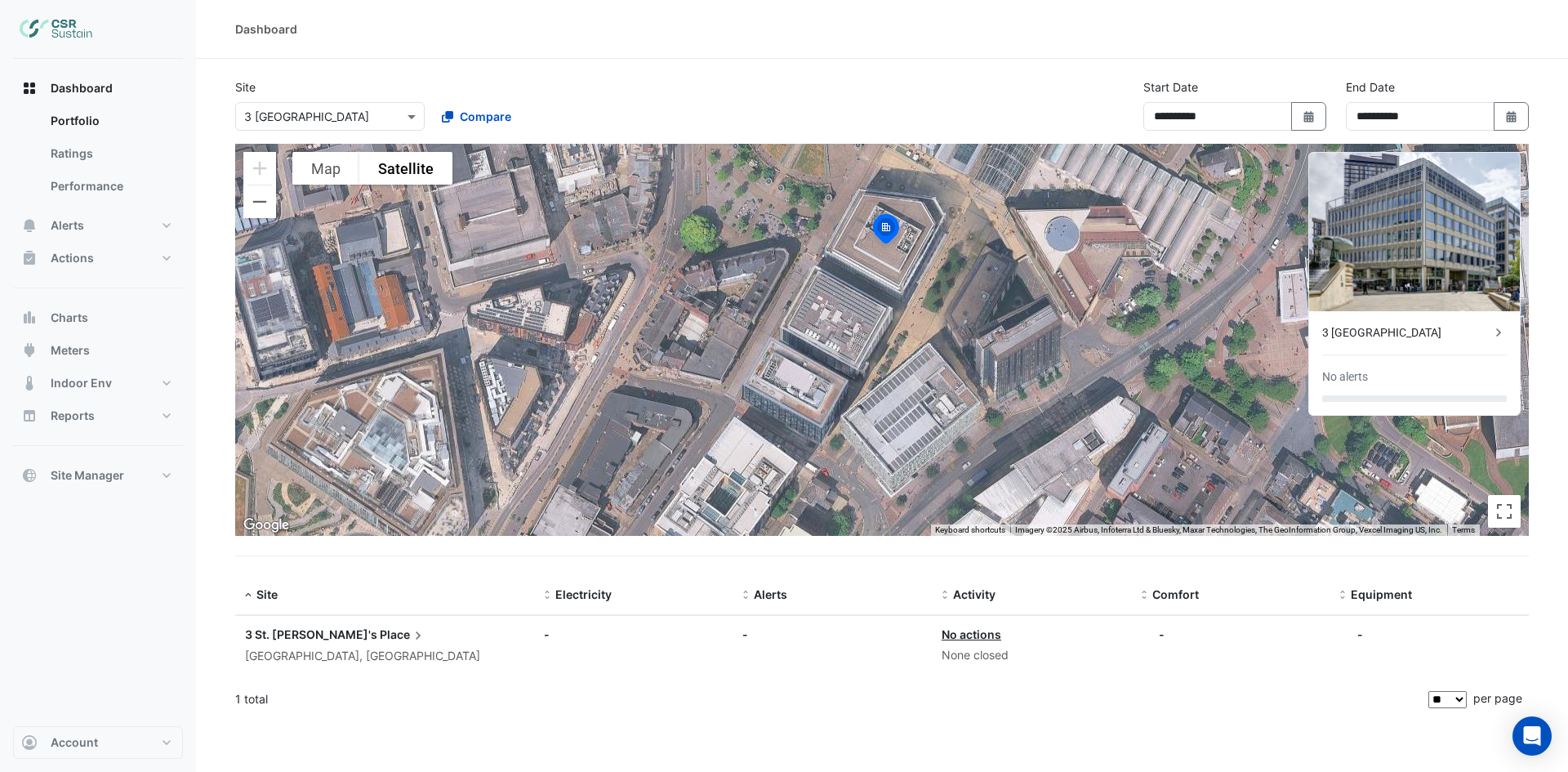
drag, startPoint x: 957, startPoint y: 467, endPoint x: 961, endPoint y: 377, distance: 90.1
click at [961, 377] on div "To activate drag with keyboard, press Alt + Enter. Once in keyboard drag state,…" at bounding box center [882, 340] width 1294 height 392
